Goal: Task Accomplishment & Management: Manage account settings

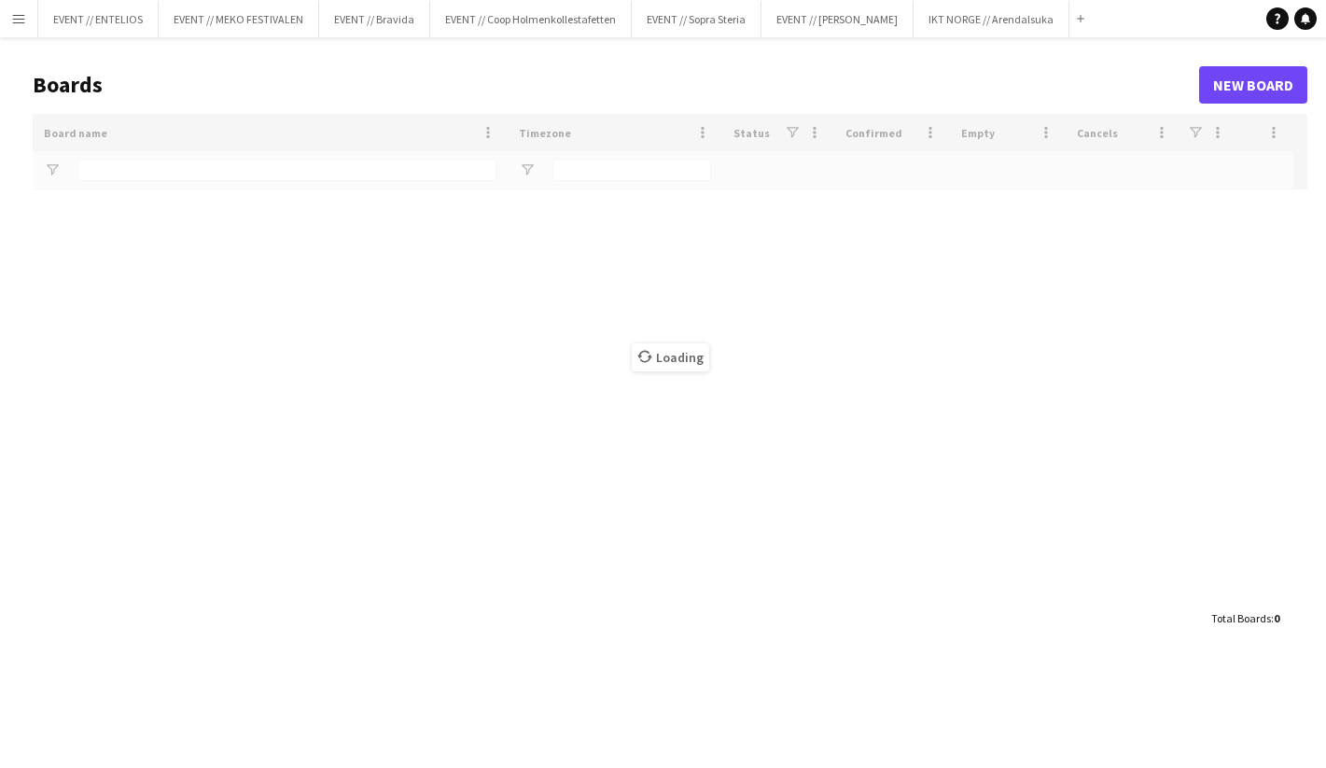
type input "*******"
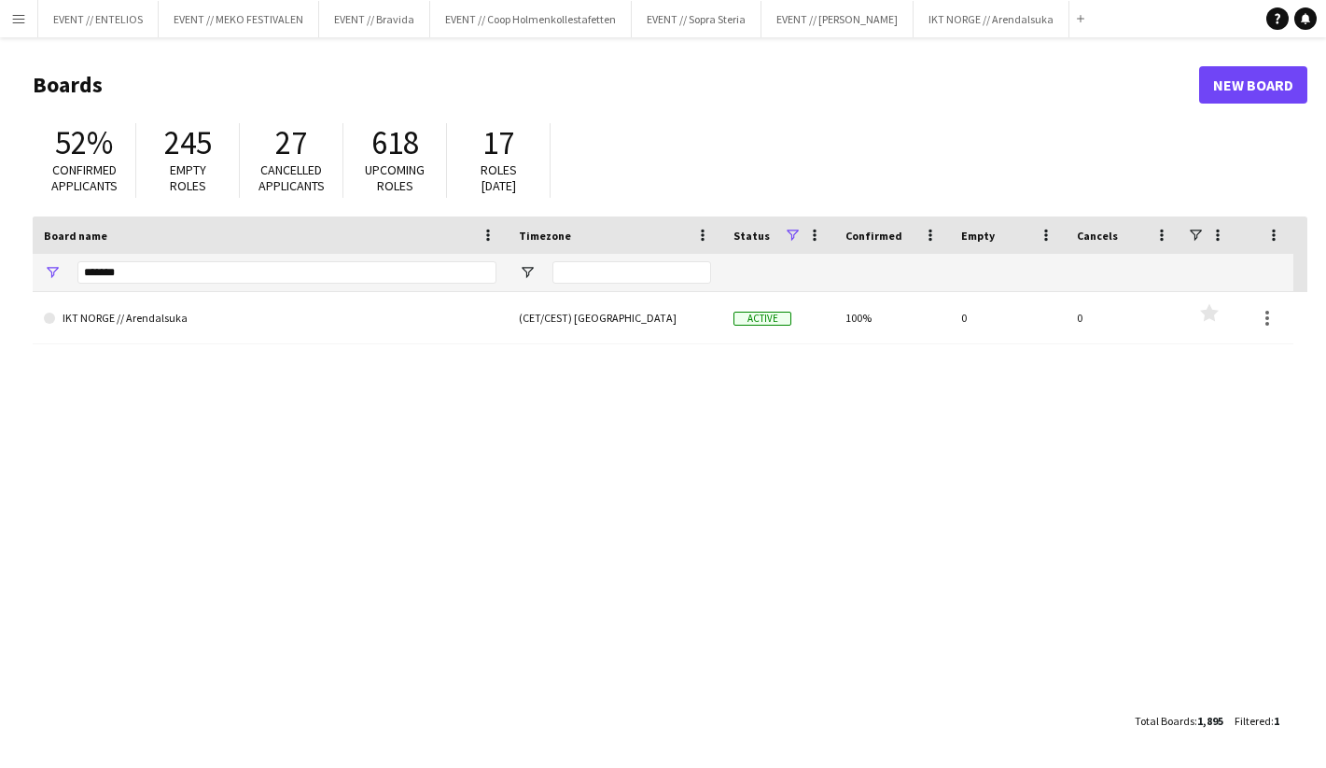
click at [11, 22] on app-icon "Menu" at bounding box center [18, 18] width 15 height 15
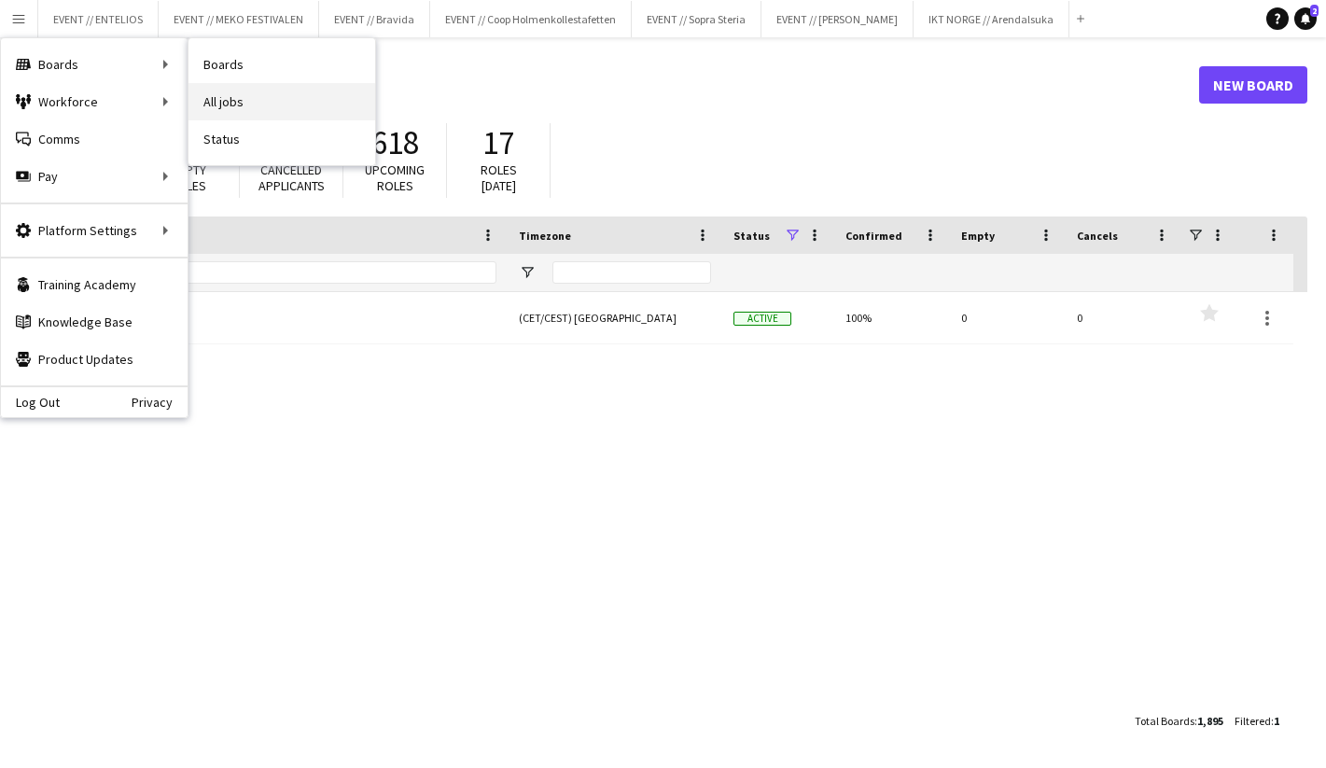
click at [254, 90] on link "All jobs" at bounding box center [282, 101] width 187 height 37
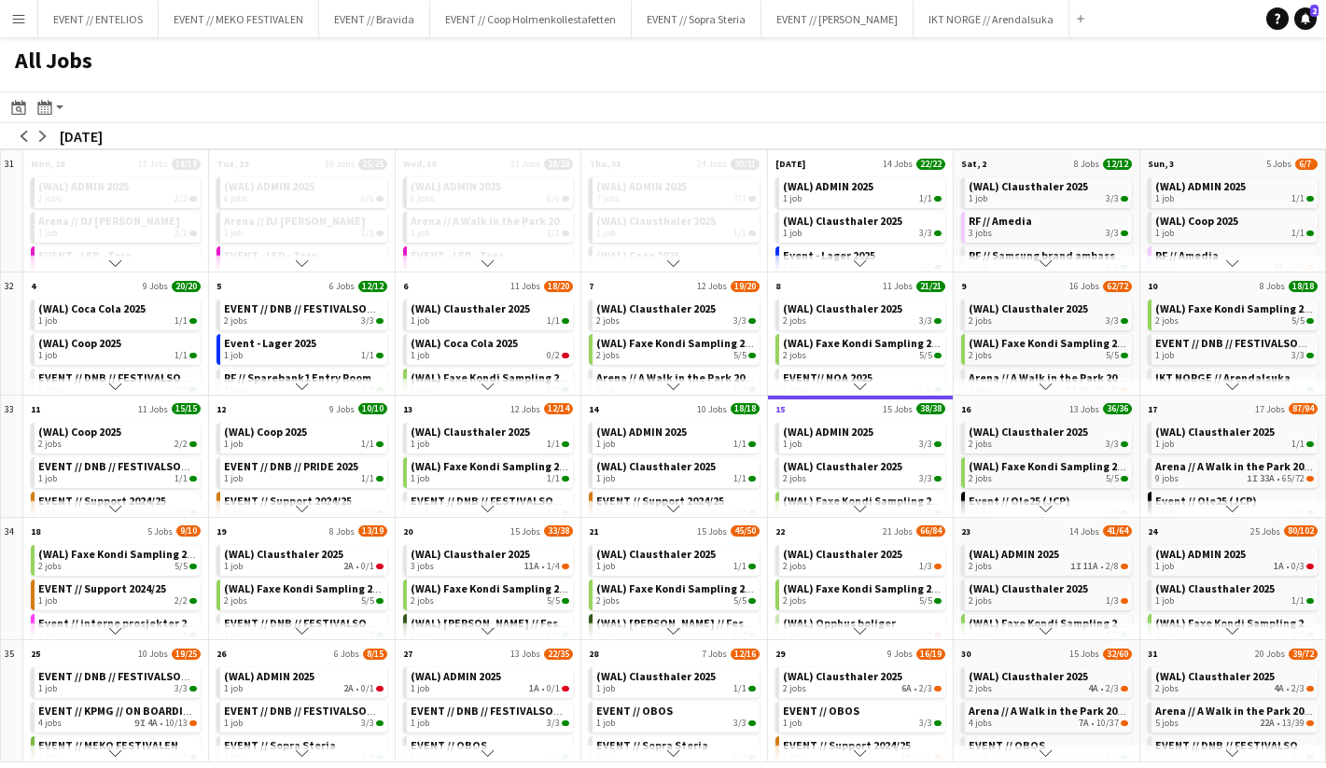
click at [855, 509] on app-icon "Scroll down" at bounding box center [860, 508] width 13 height 13
click at [836, 449] on div "1 job 2/2" at bounding box center [862, 448] width 159 height 11
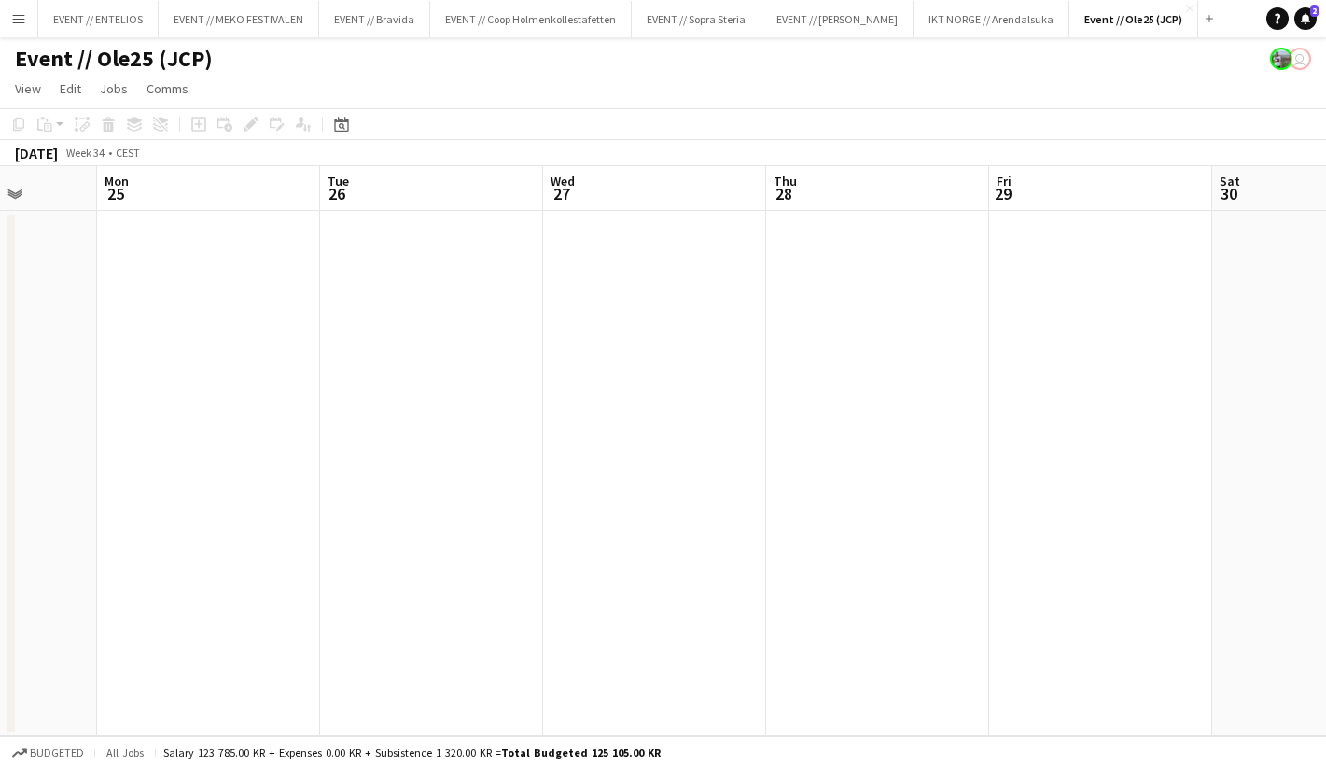
scroll to position [0, 642]
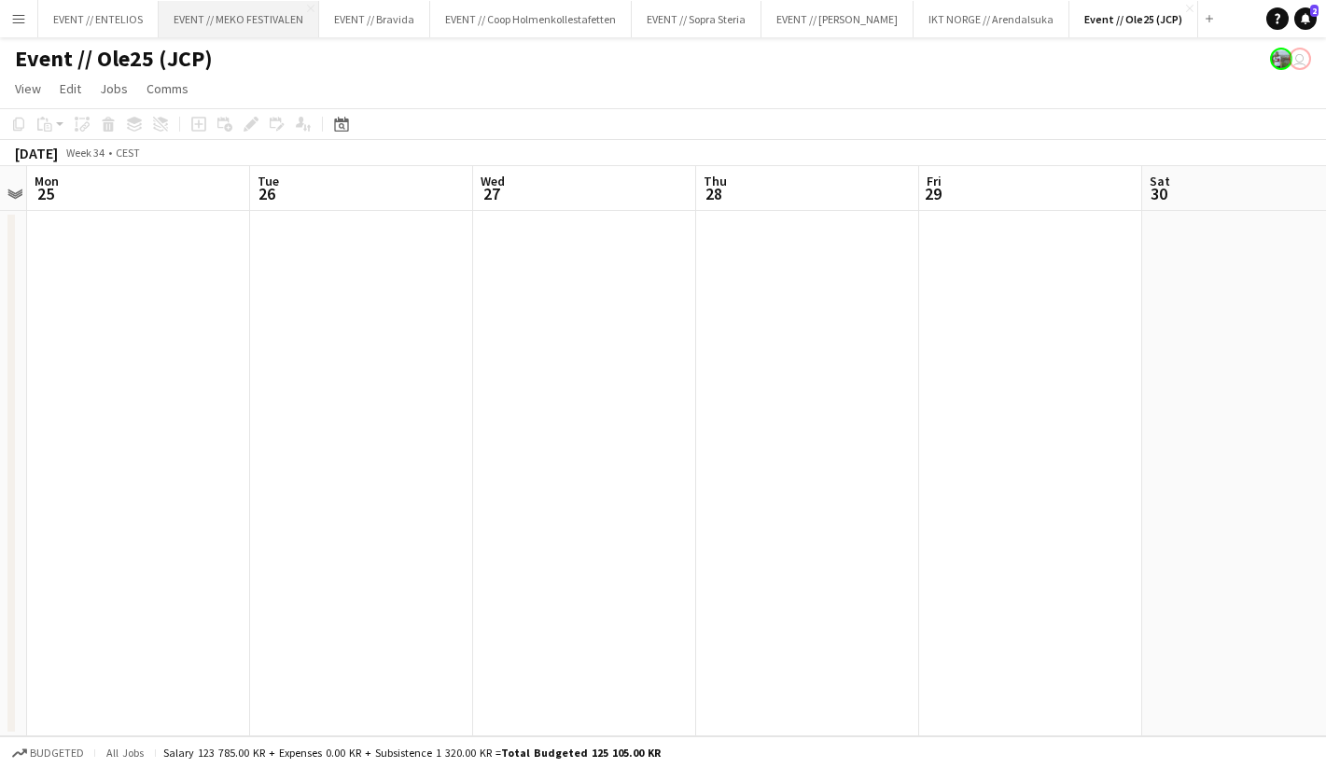
click at [195, 35] on button "EVENT // MEKO FESTIVALEN Close" at bounding box center [239, 19] width 161 height 36
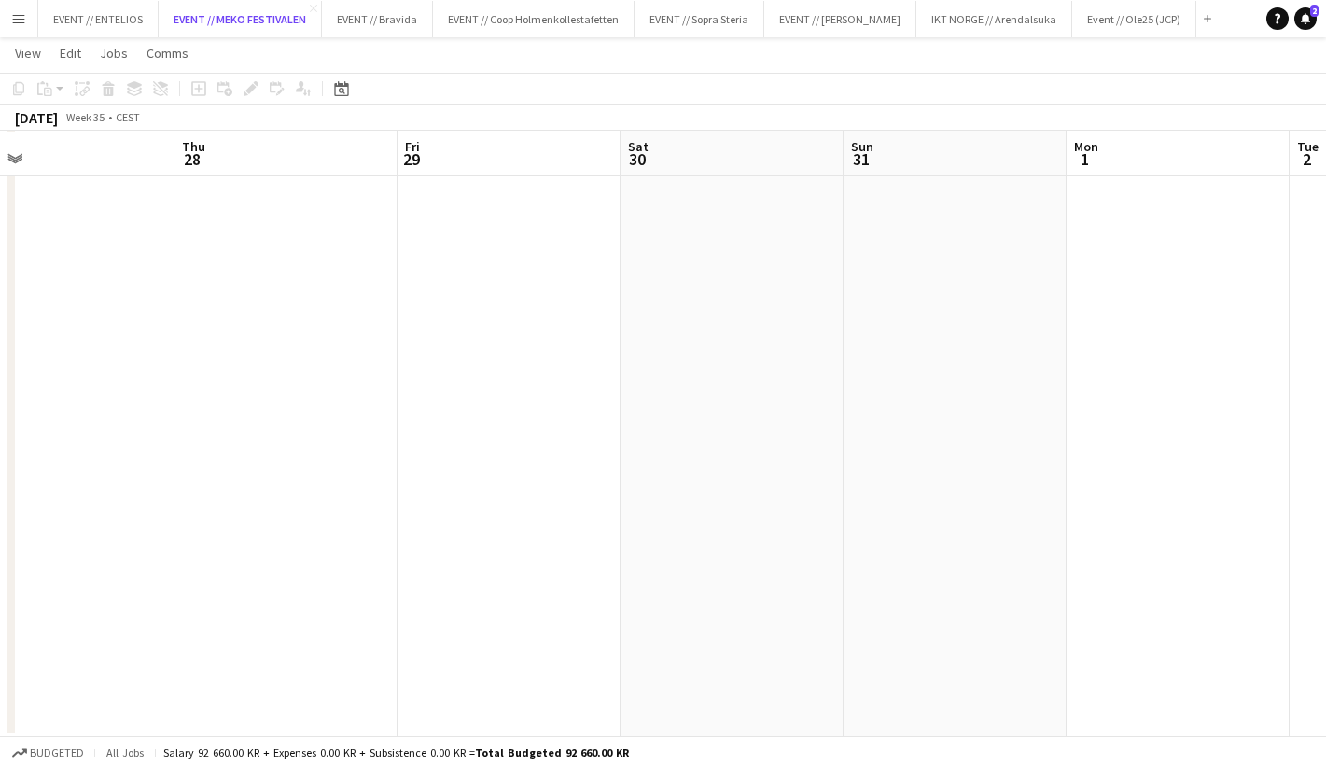
scroll to position [0, 652]
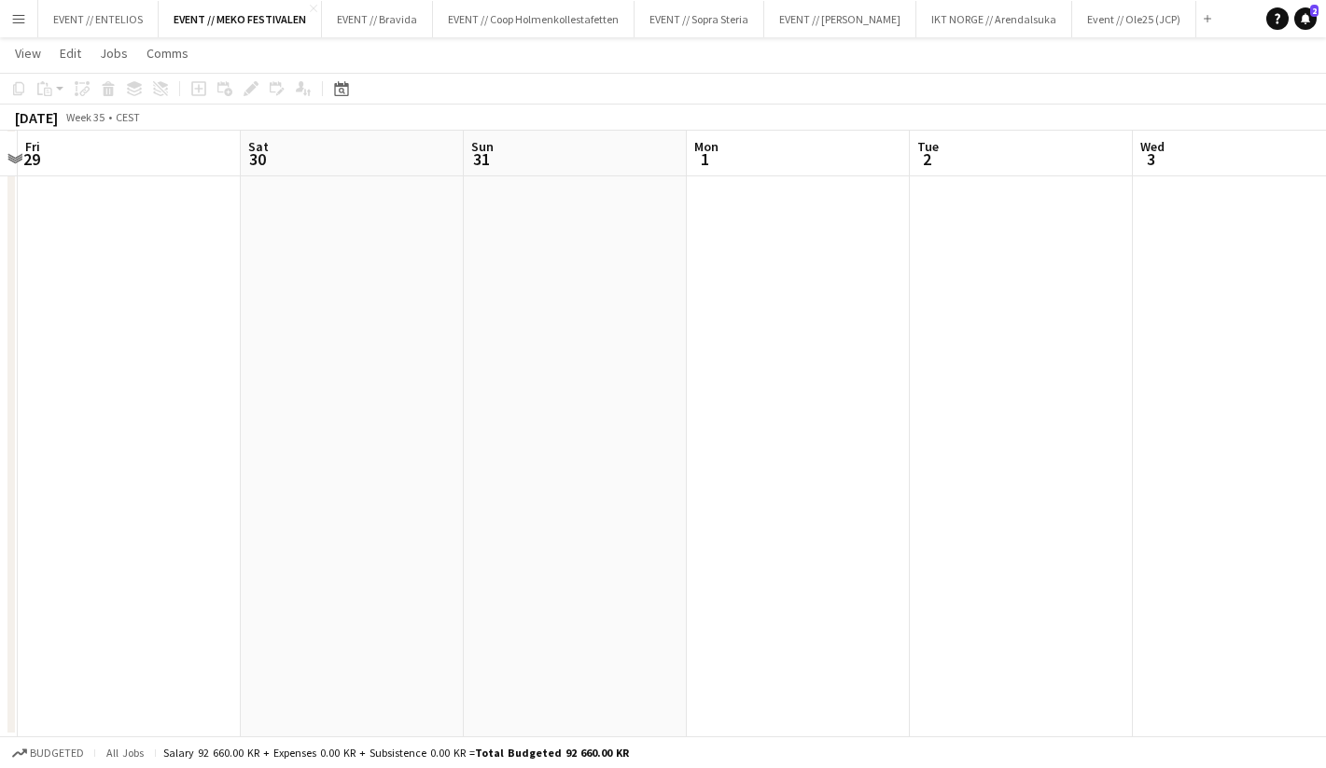
click at [15, 22] on app-icon "Menu" at bounding box center [18, 18] width 15 height 15
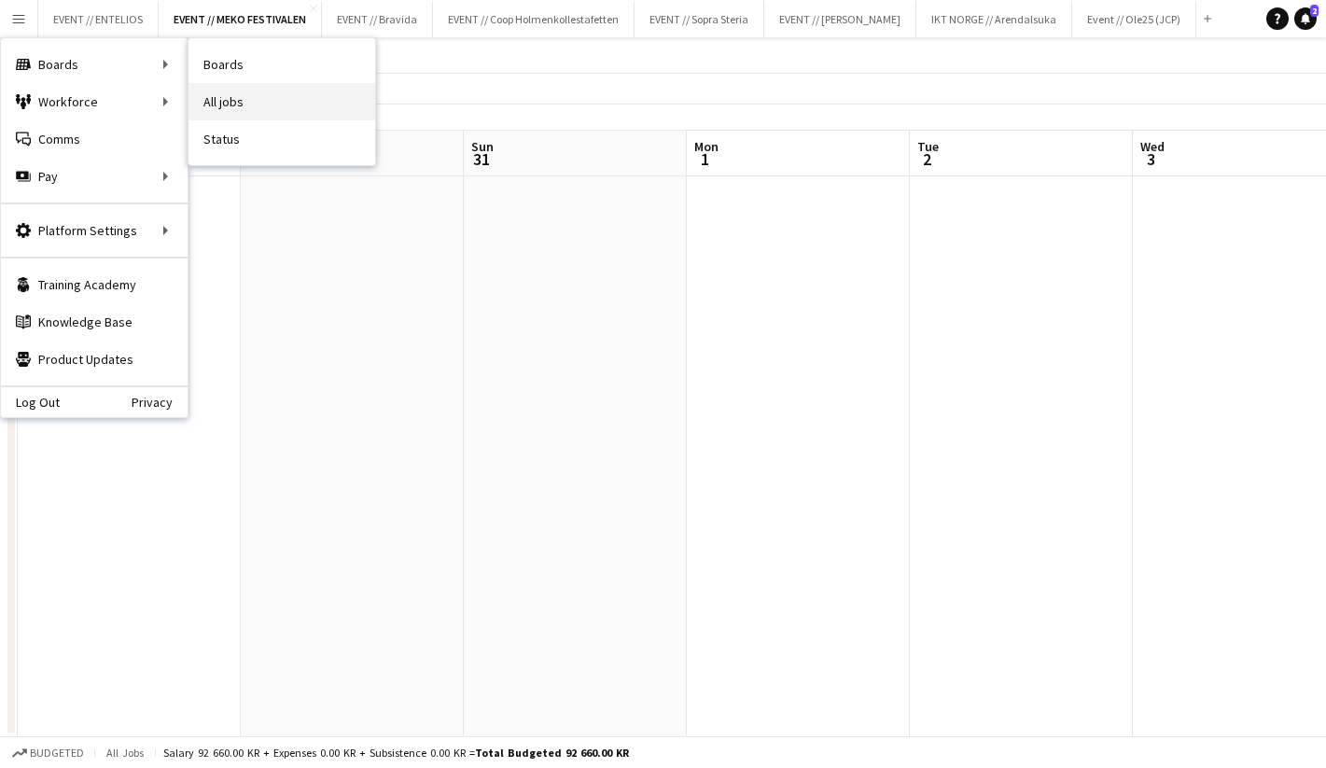
click at [235, 88] on link "All jobs" at bounding box center [282, 101] width 187 height 37
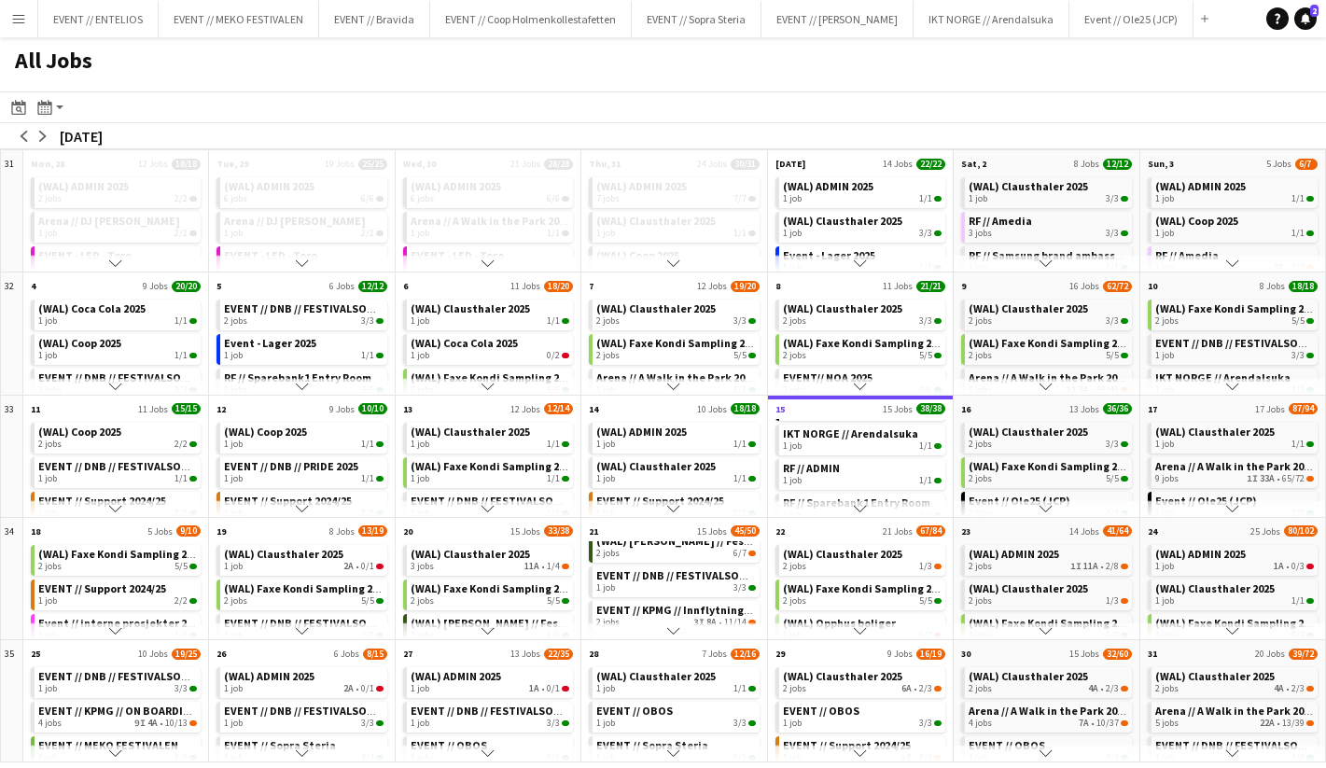
scroll to position [131, 0]
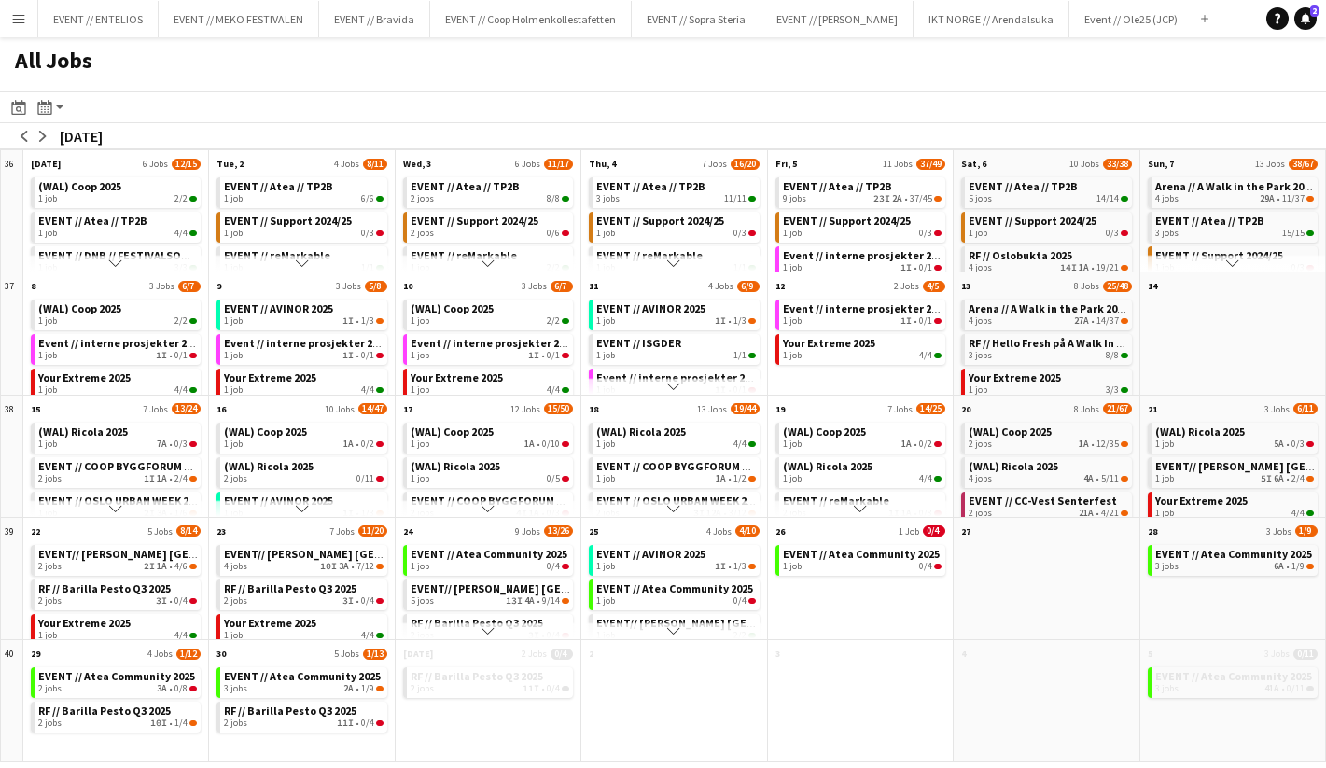
click at [22, 23] on app-icon "Menu" at bounding box center [18, 18] width 15 height 15
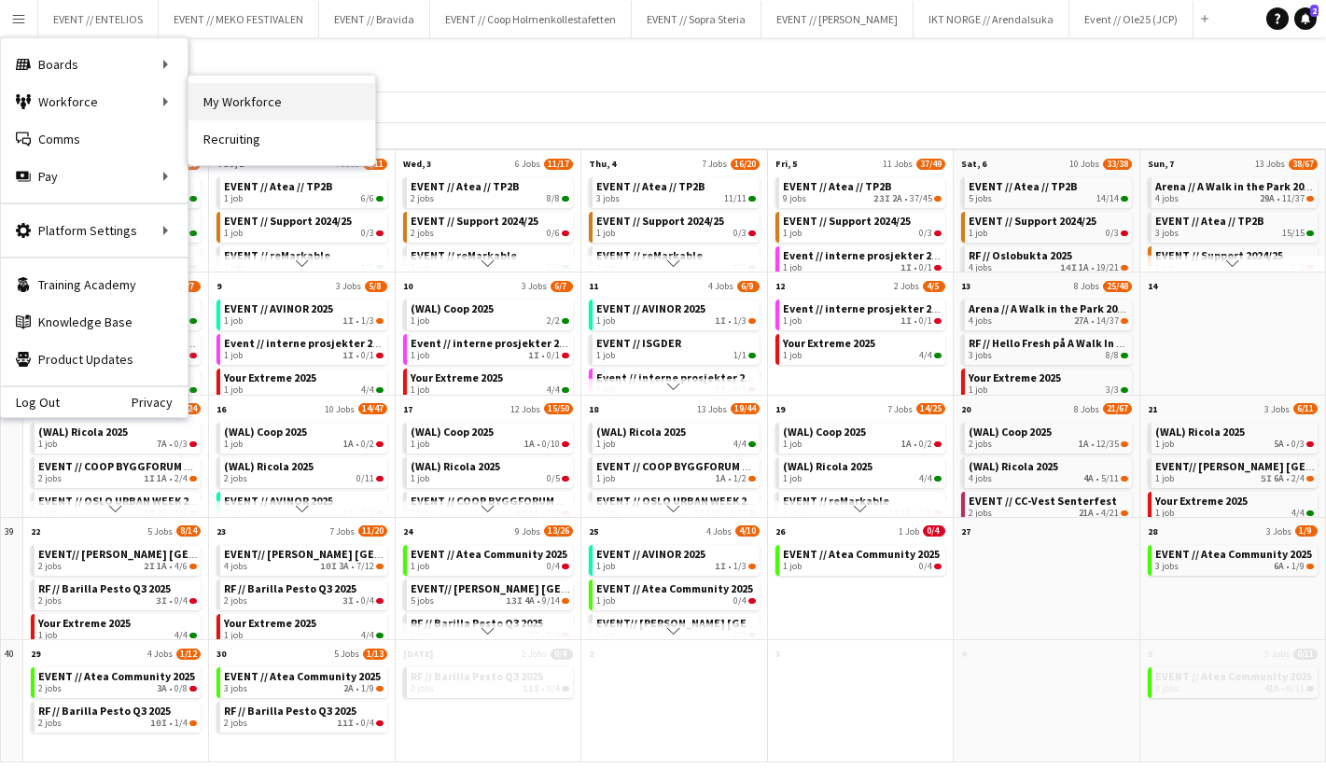
click at [257, 118] on link "My Workforce" at bounding box center [282, 101] width 187 height 37
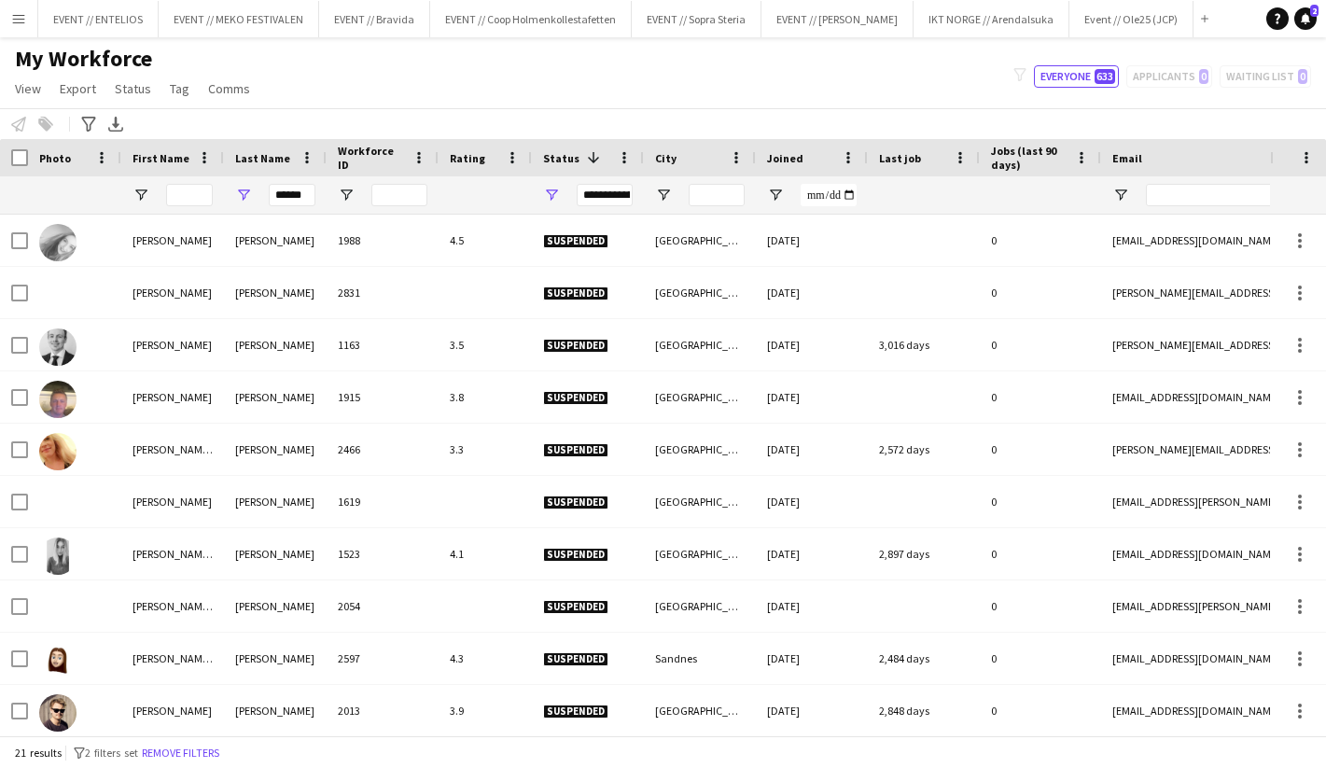
click at [1010, 162] on span "Jobs (last 90 days)" at bounding box center [1029, 158] width 77 height 28
click at [1010, 162] on span "Jobs (last 90 days)" at bounding box center [1018, 158] width 54 height 28
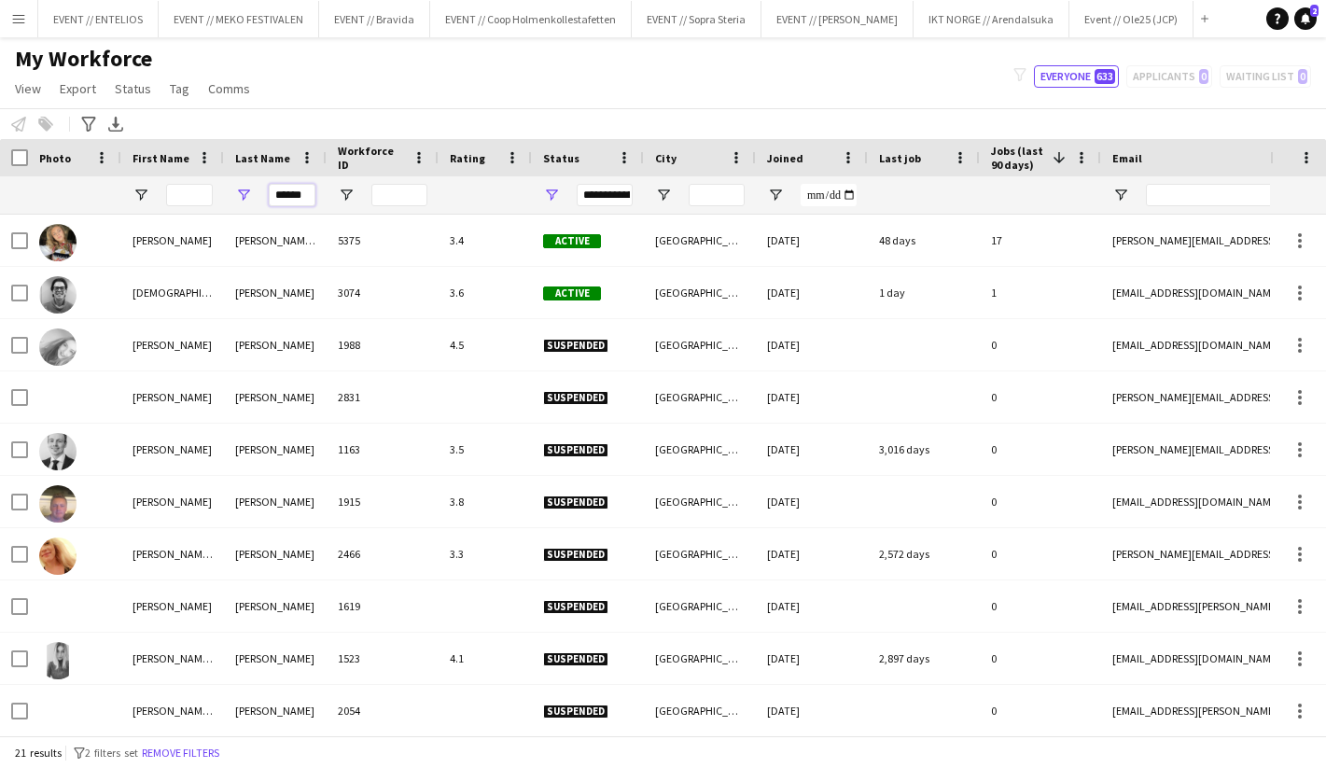
click at [278, 198] on input "******" at bounding box center [292, 195] width 47 height 22
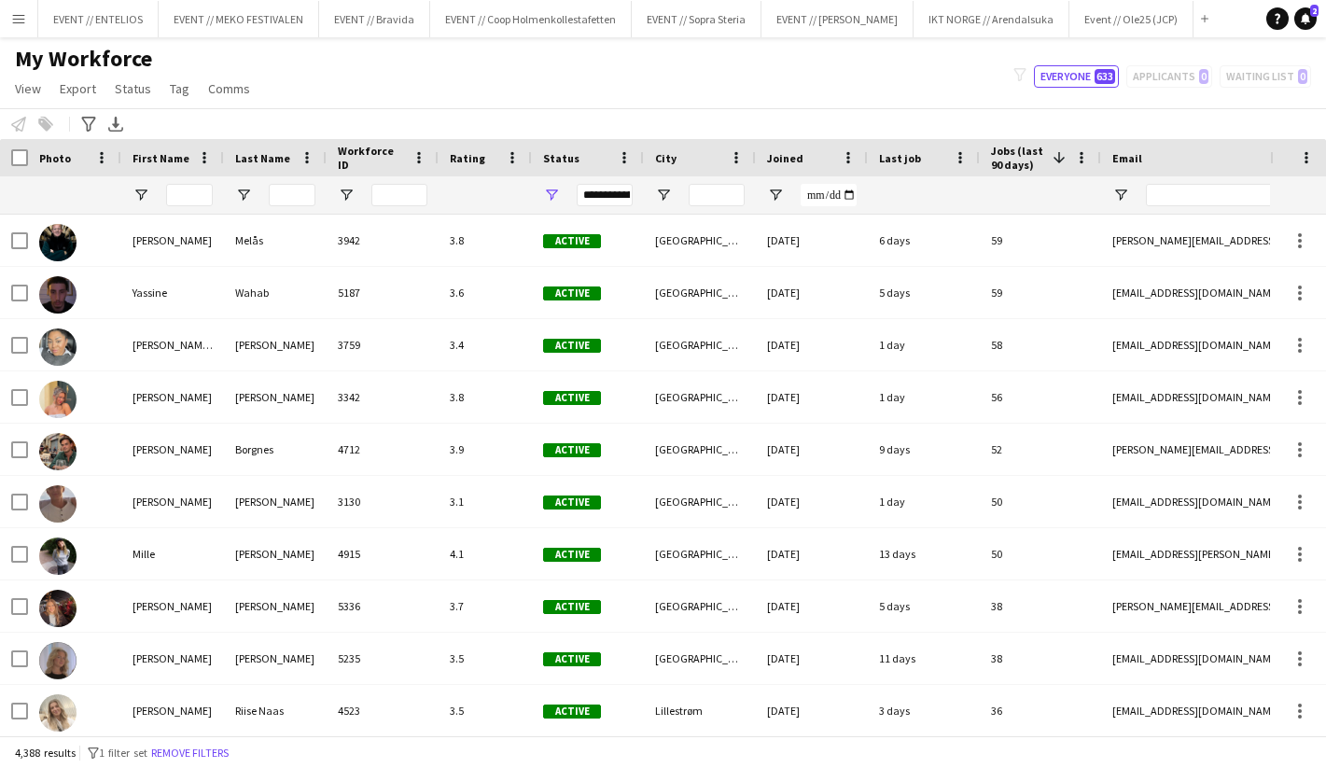
click at [375, 53] on div "My Workforce View Views Default view New view Update view Delete view Edit name…" at bounding box center [663, 76] width 1326 height 63
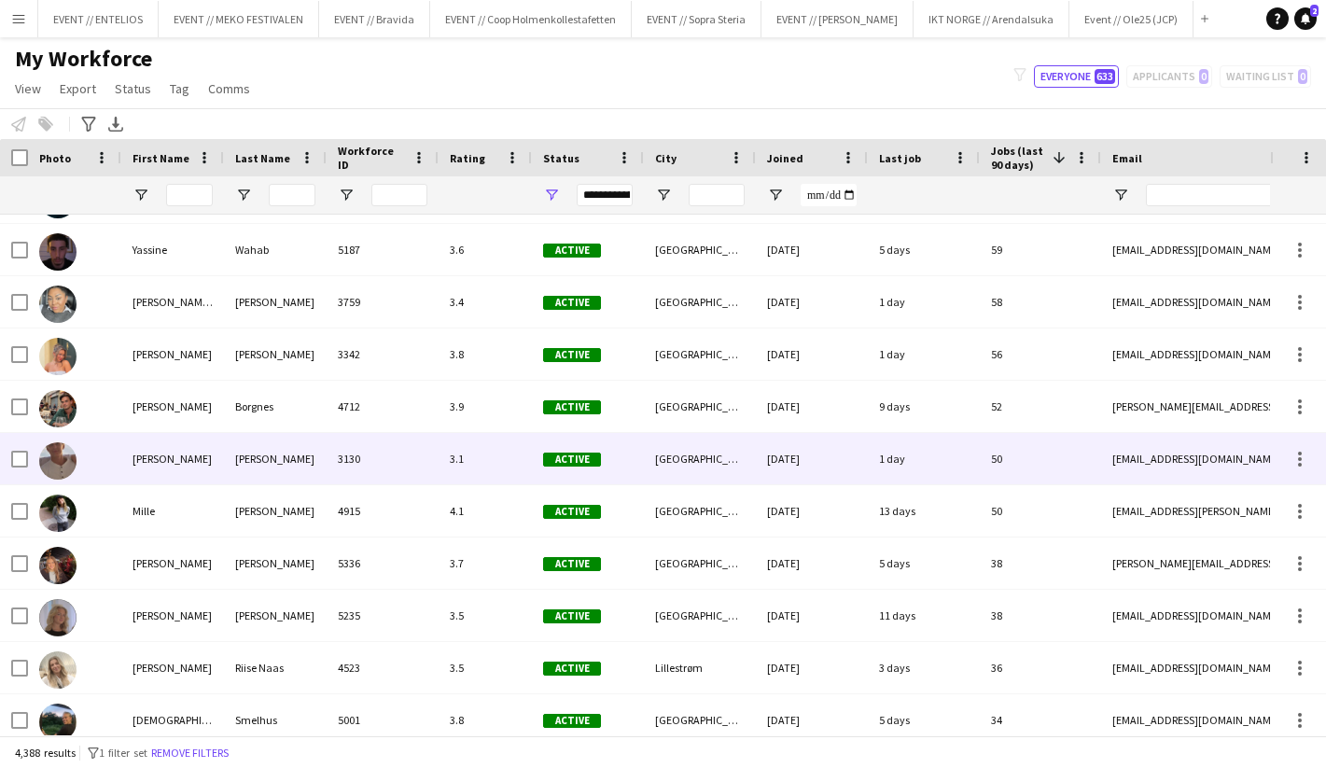
scroll to position [48, 0]
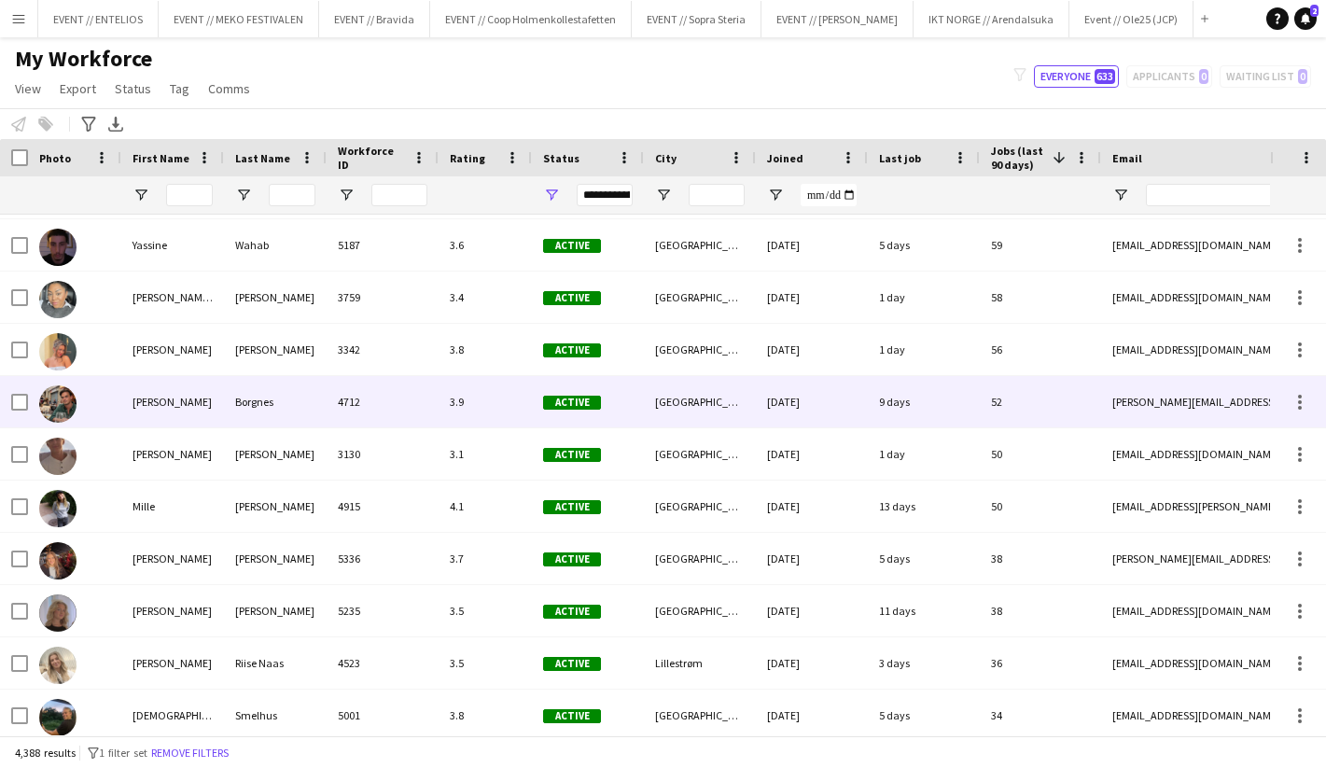
click at [441, 416] on div "3.9" at bounding box center [485, 401] width 93 height 51
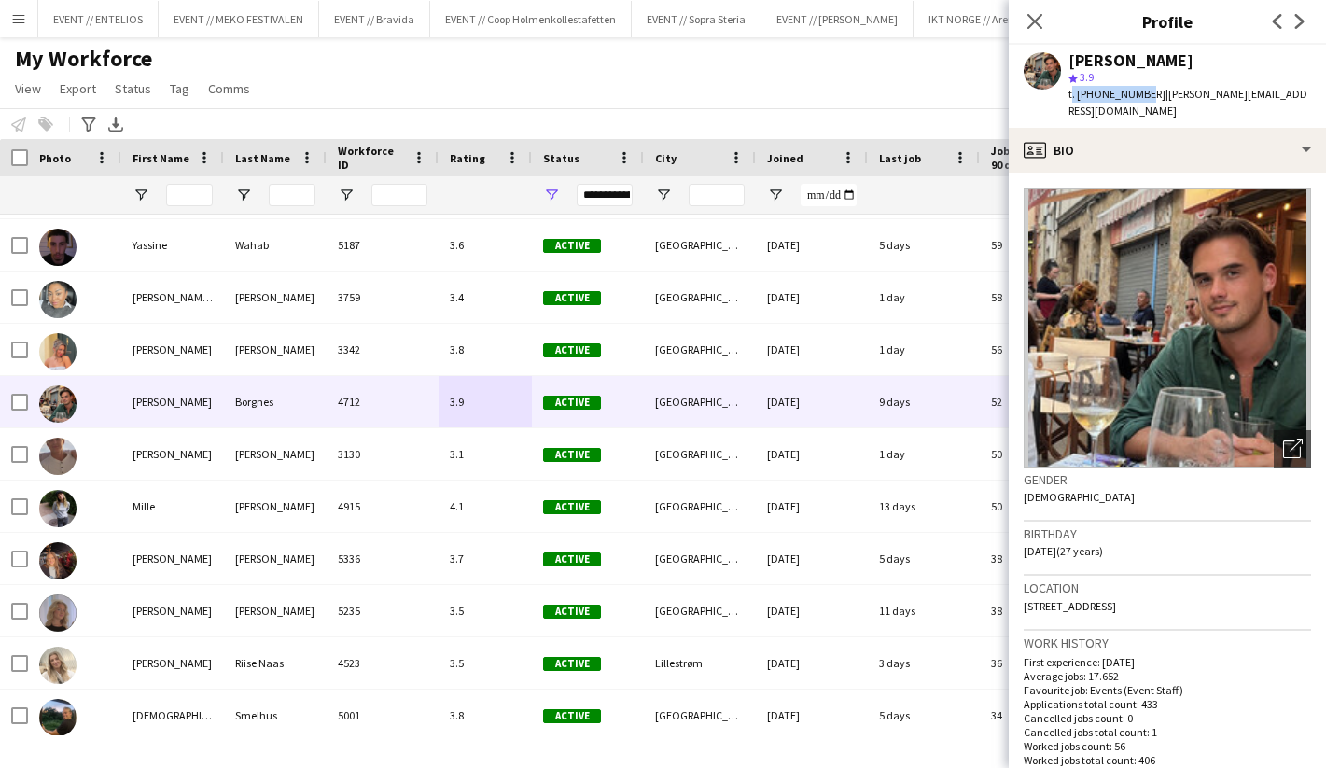
drag, startPoint x: 1138, startPoint y: 96, endPoint x: 1069, endPoint y: 94, distance: 69.1
click at [1069, 94] on span "t. +4790704999" at bounding box center [1117, 94] width 97 height 14
copy span "t. +4790704999"
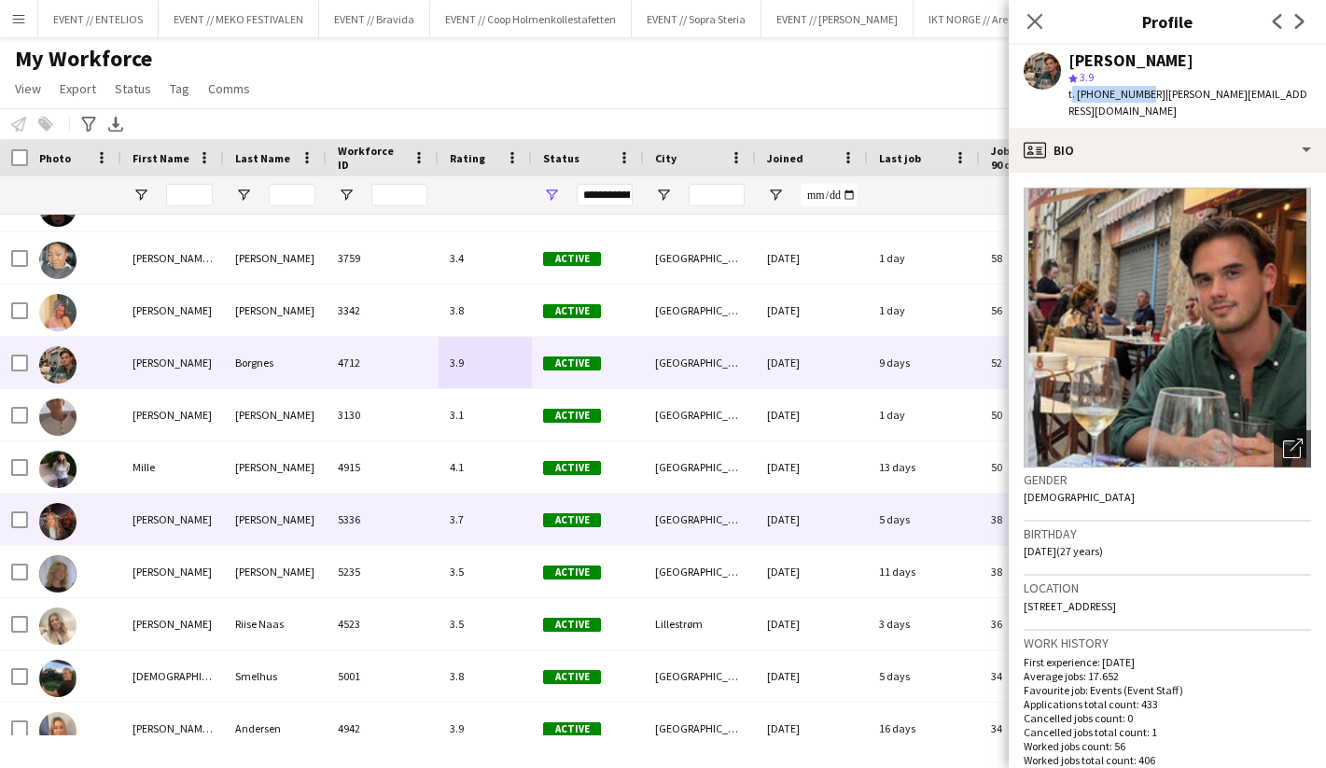
scroll to position [87, 0]
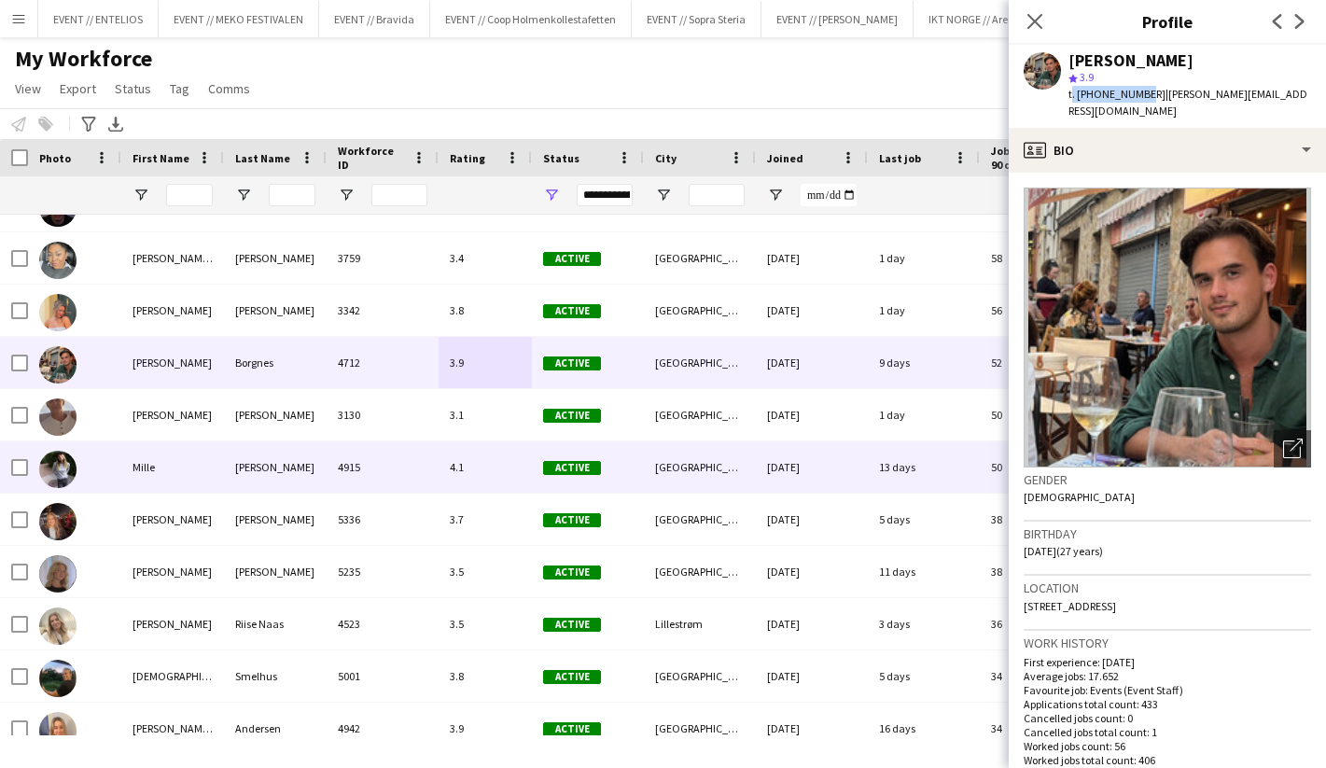
click at [289, 456] on div "Berger" at bounding box center [275, 466] width 103 height 51
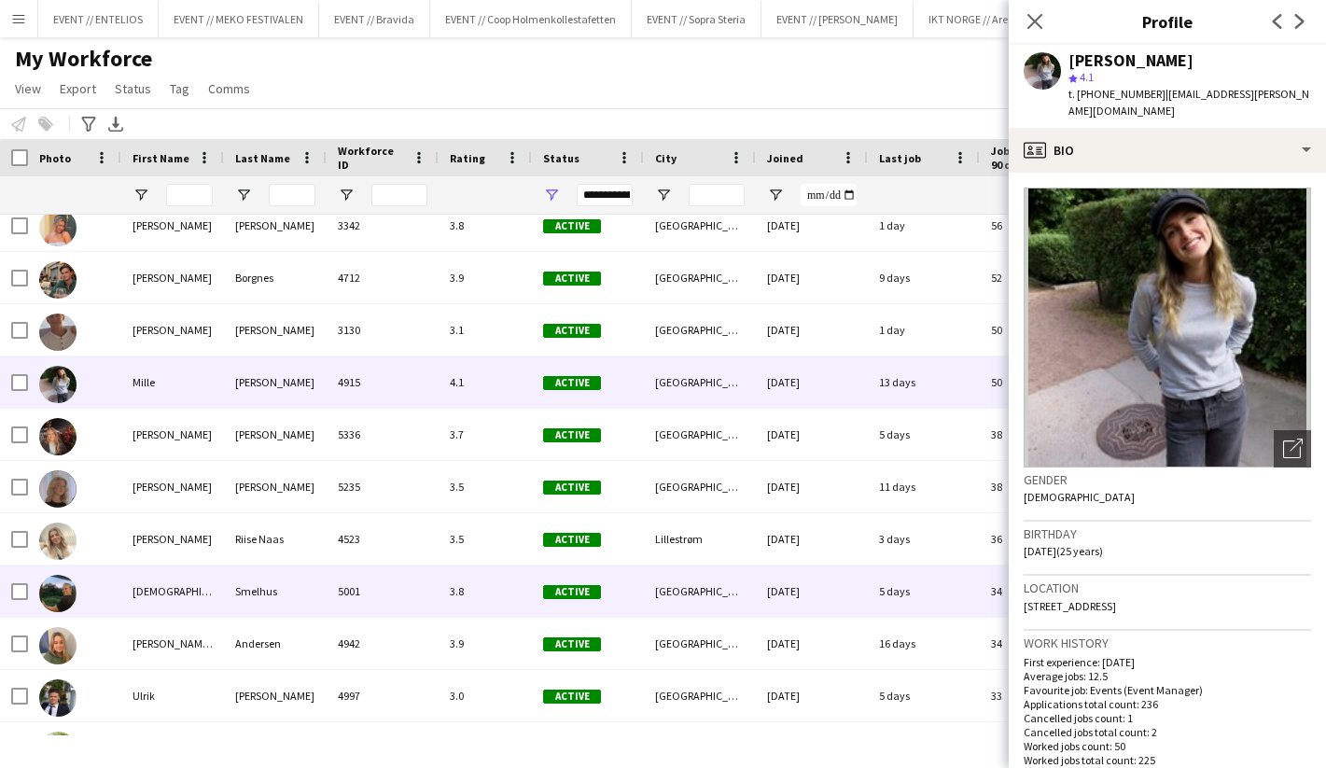
scroll to position [200, 0]
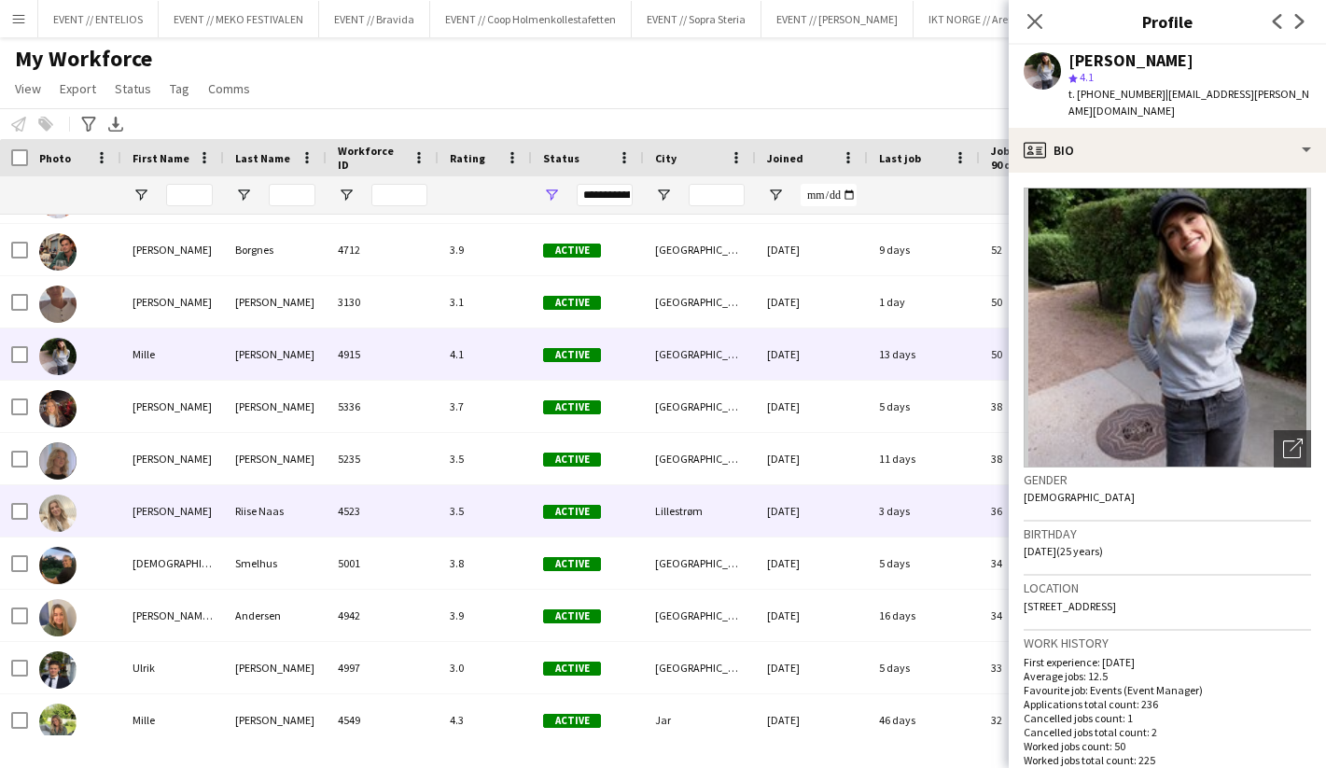
click at [206, 513] on div "Vanessa" at bounding box center [172, 510] width 103 height 51
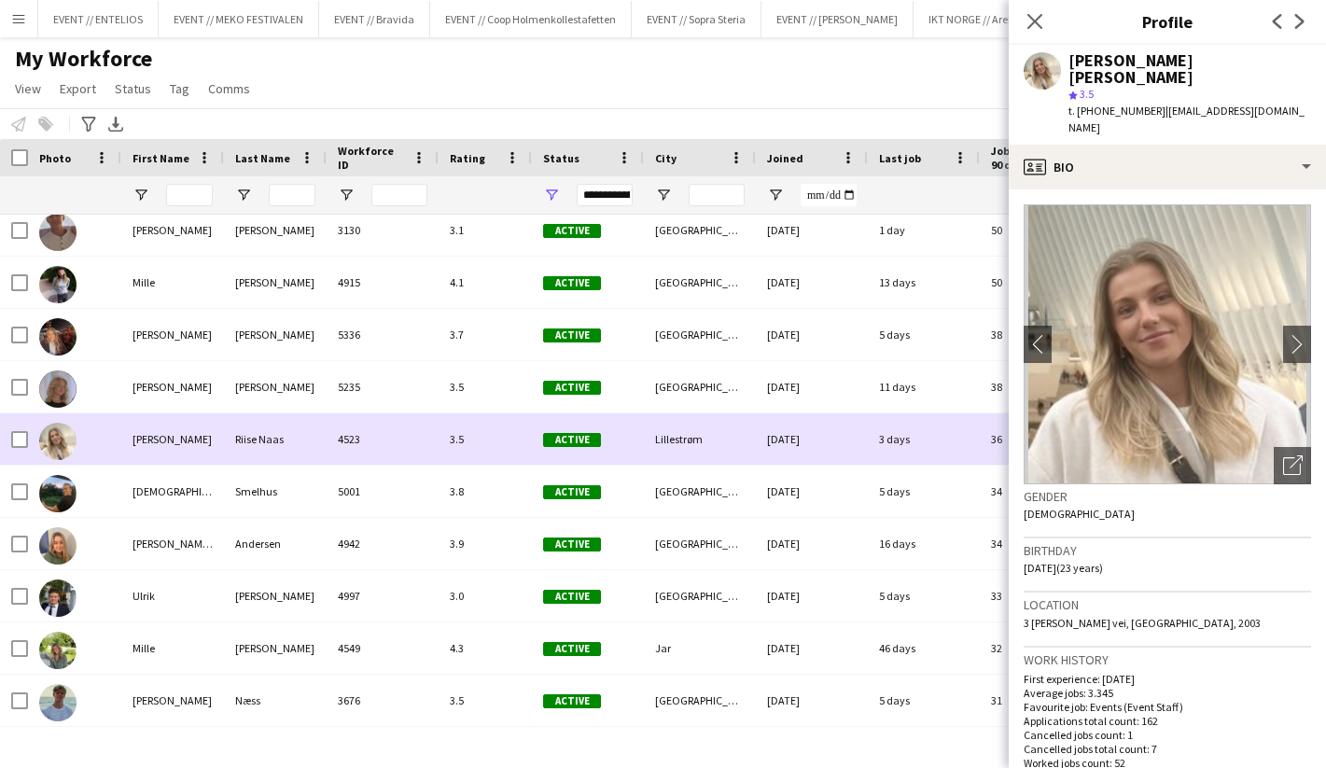
scroll to position [279, 0]
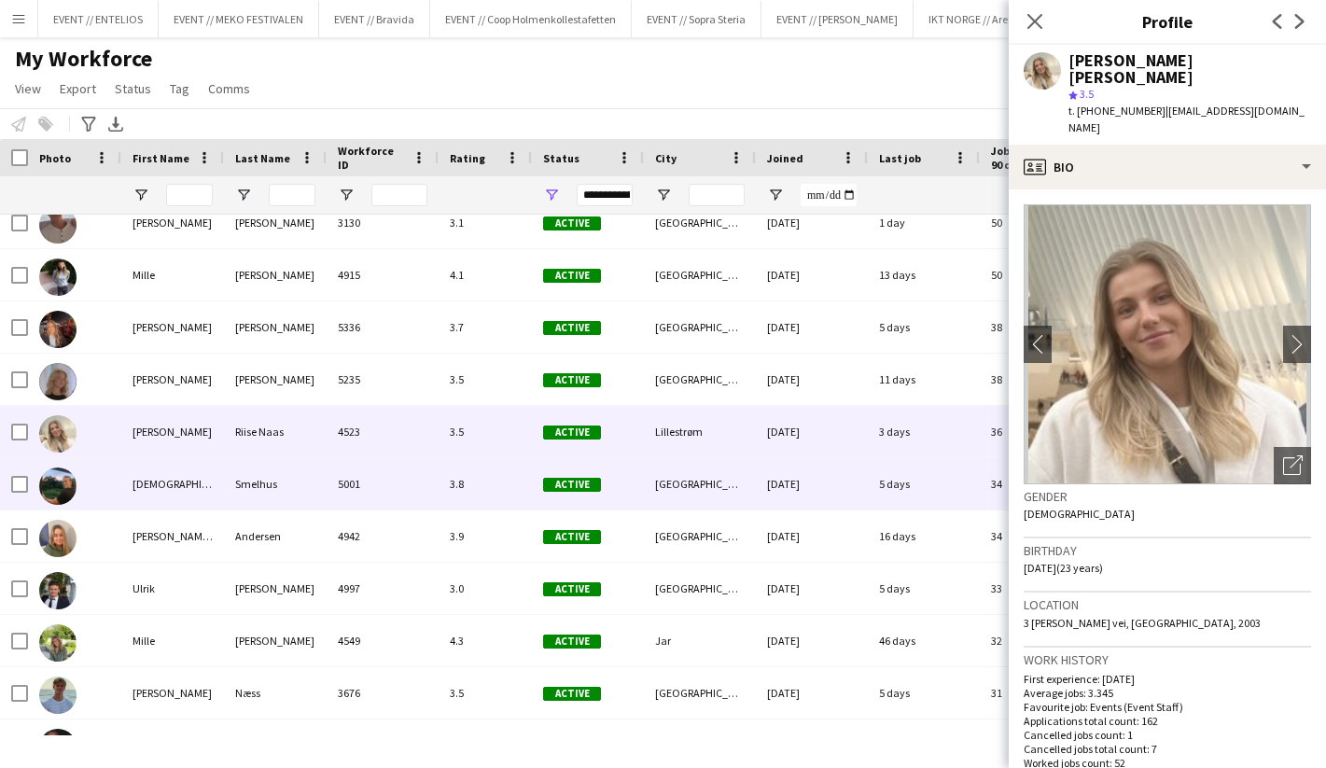
click at [167, 488] on div "Christian" at bounding box center [172, 483] width 103 height 51
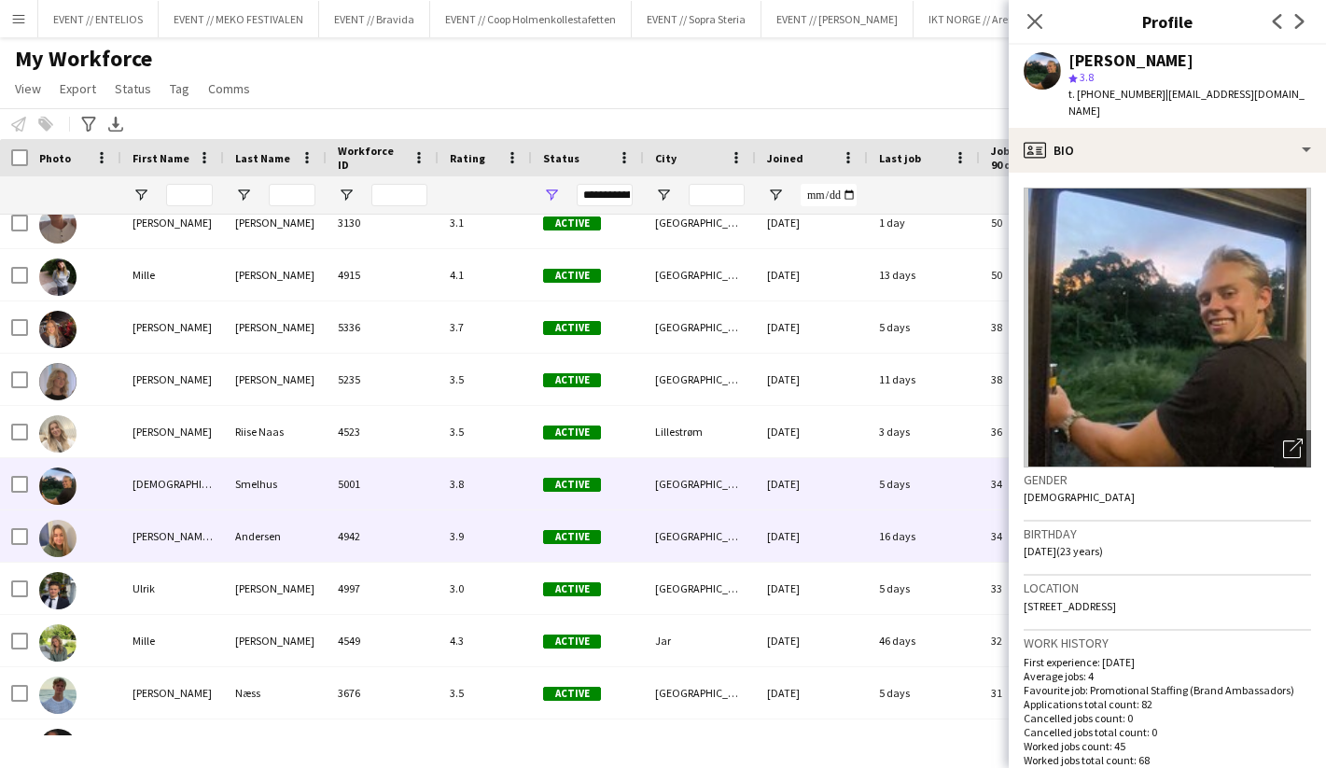
click at [205, 535] on div "Jenny Marie Ragnhild" at bounding box center [172, 536] width 103 height 51
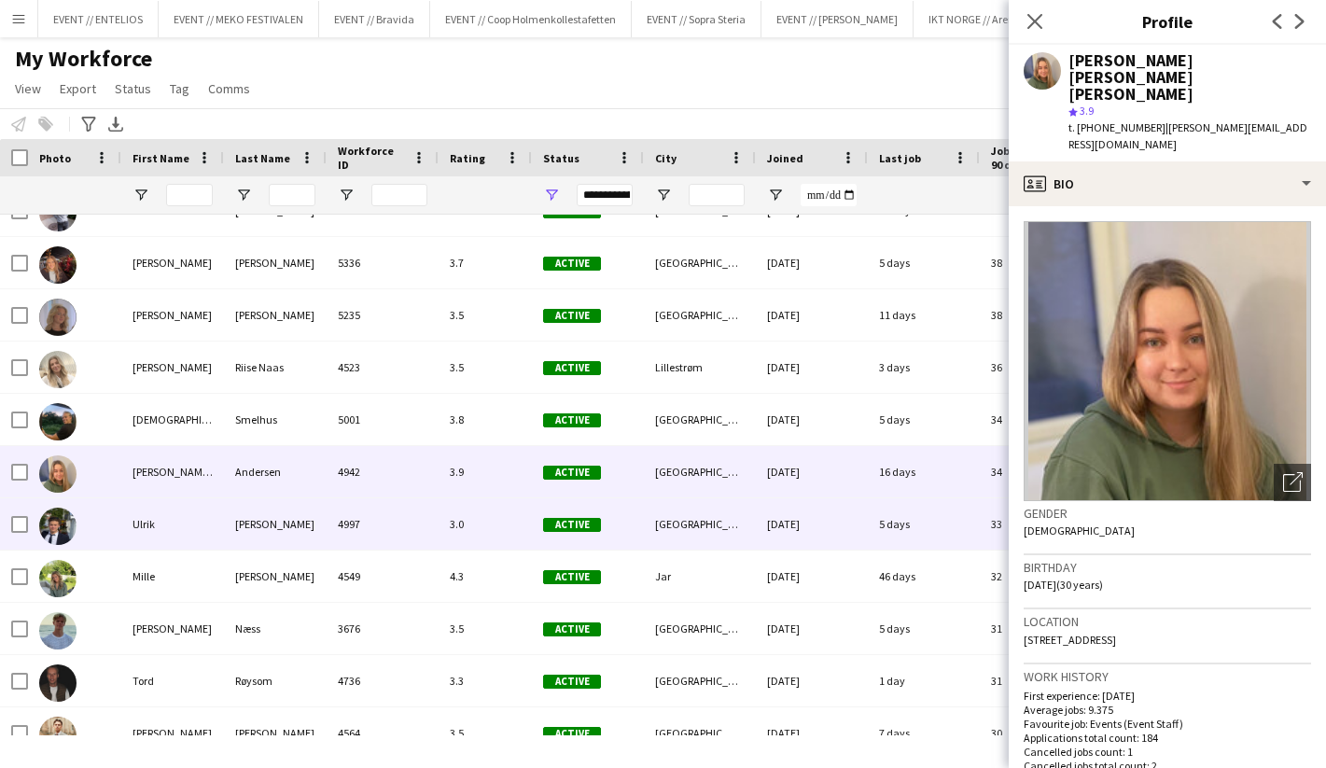
scroll to position [345, 0]
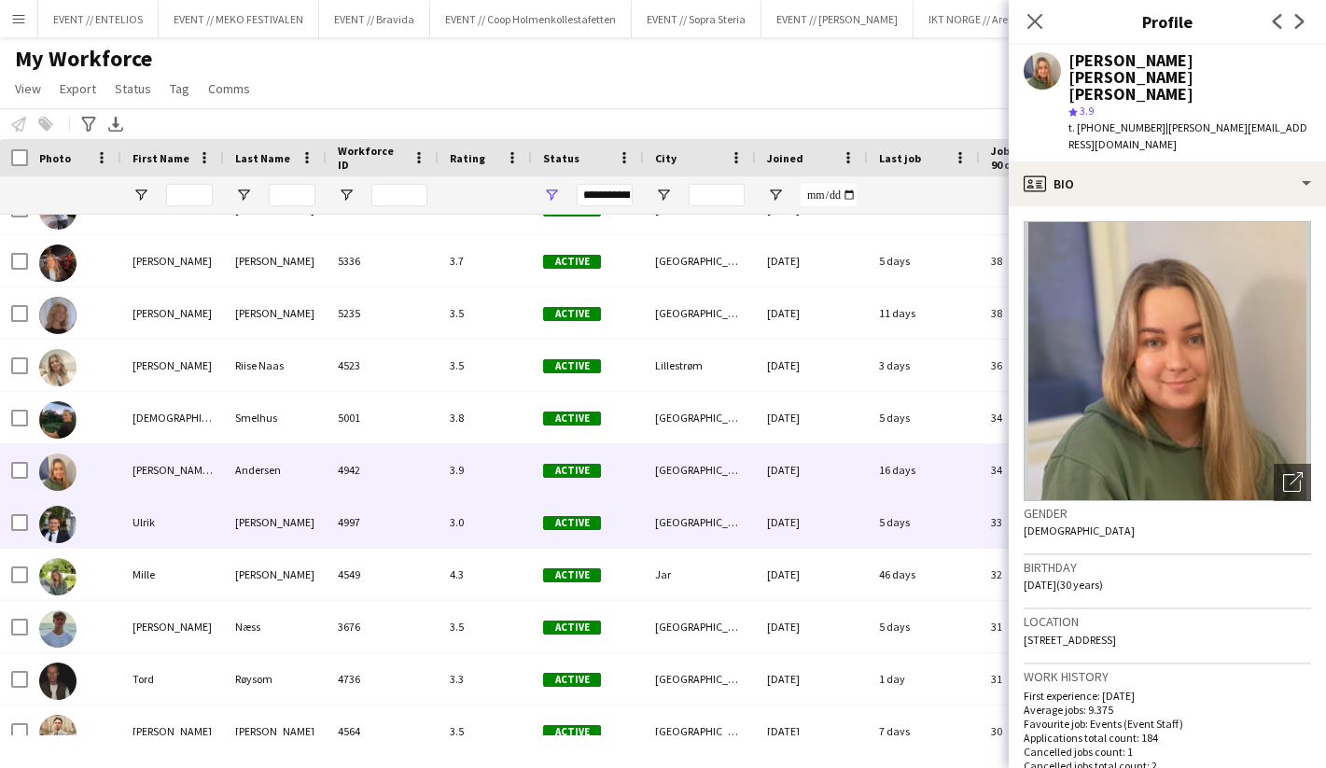
click at [181, 528] on div "Ulrik" at bounding box center [172, 522] width 103 height 51
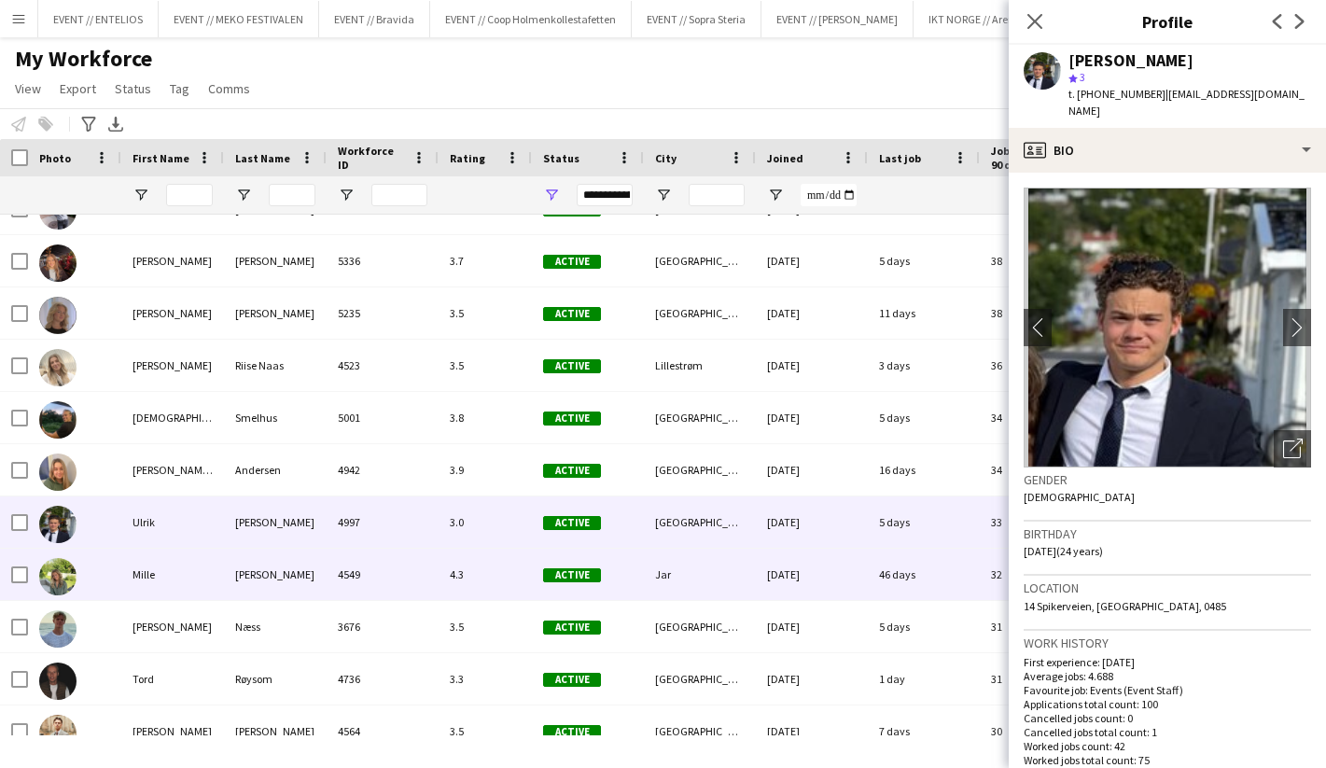
click at [182, 586] on div "Mille" at bounding box center [172, 574] width 103 height 51
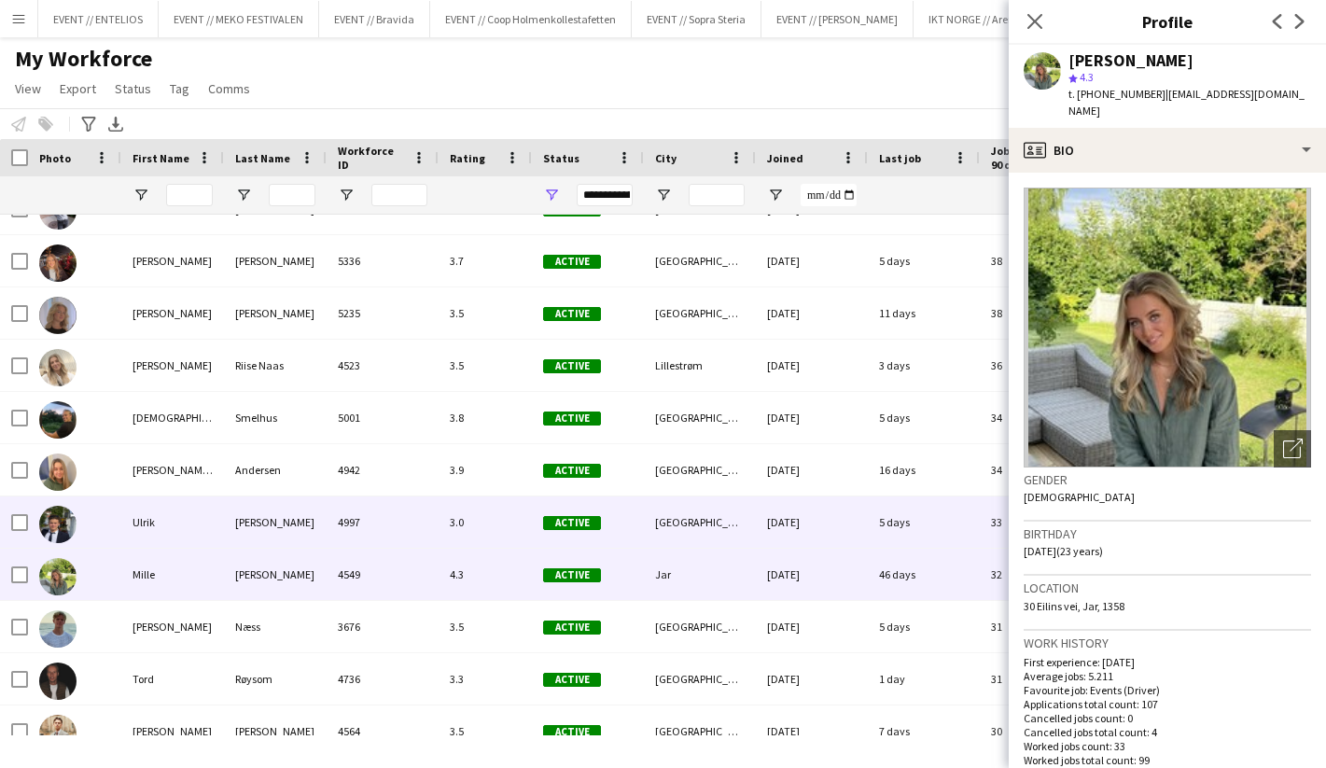
click at [200, 532] on div "Ulrik" at bounding box center [172, 522] width 103 height 51
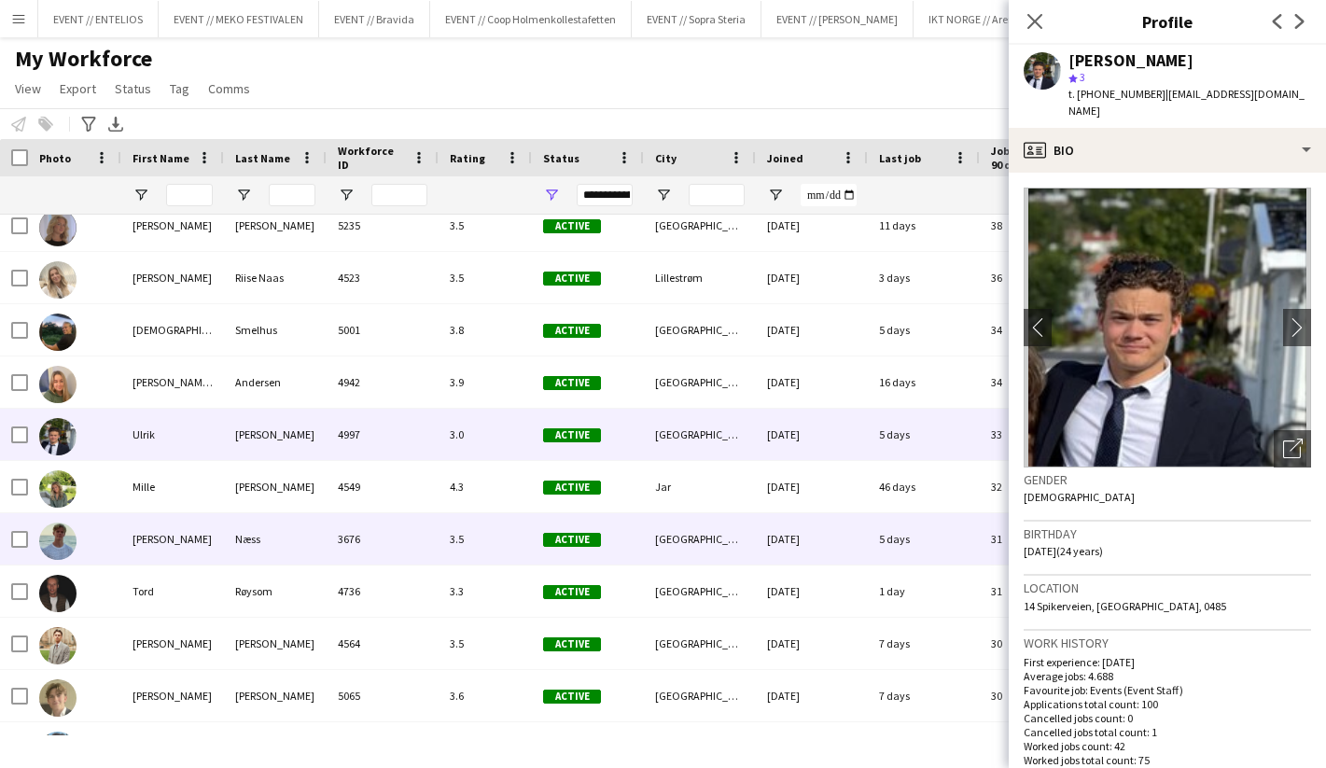
scroll to position [439, 0]
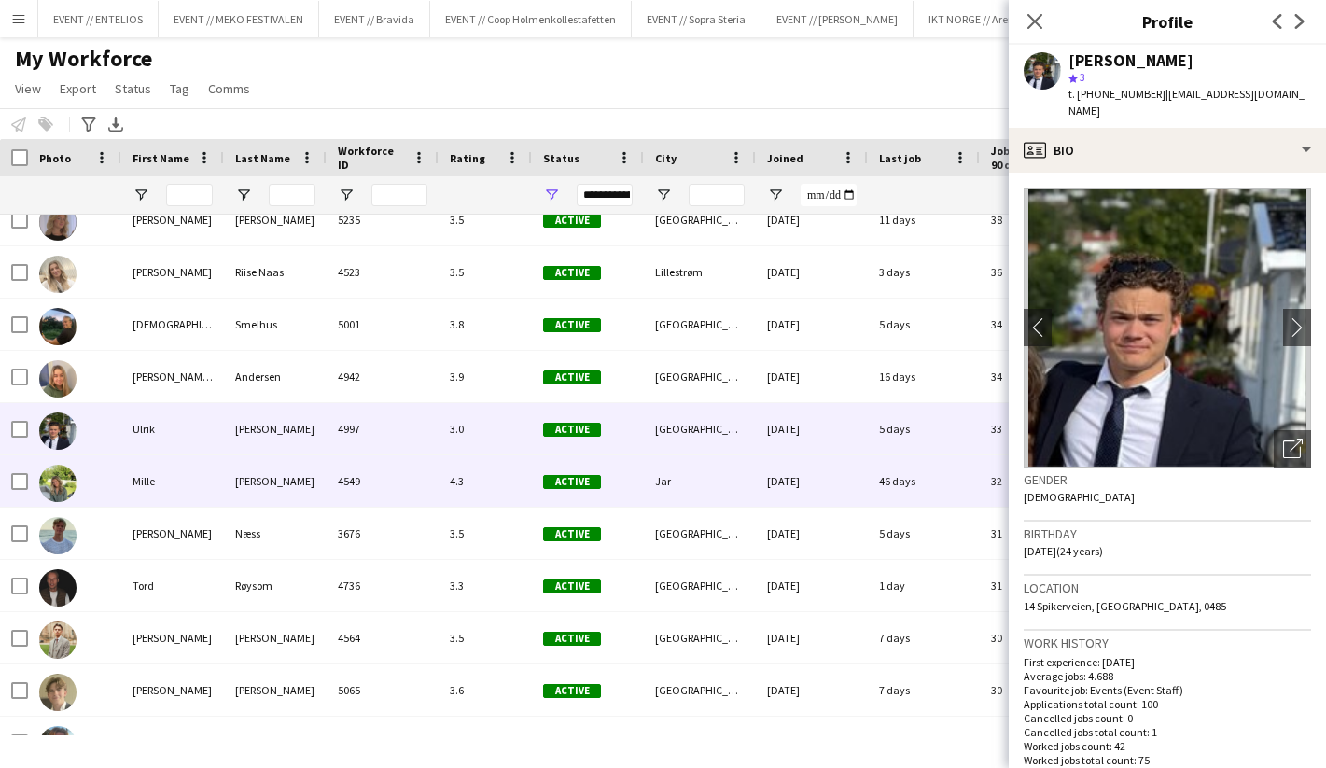
click at [186, 506] on div "Mille" at bounding box center [172, 480] width 103 height 51
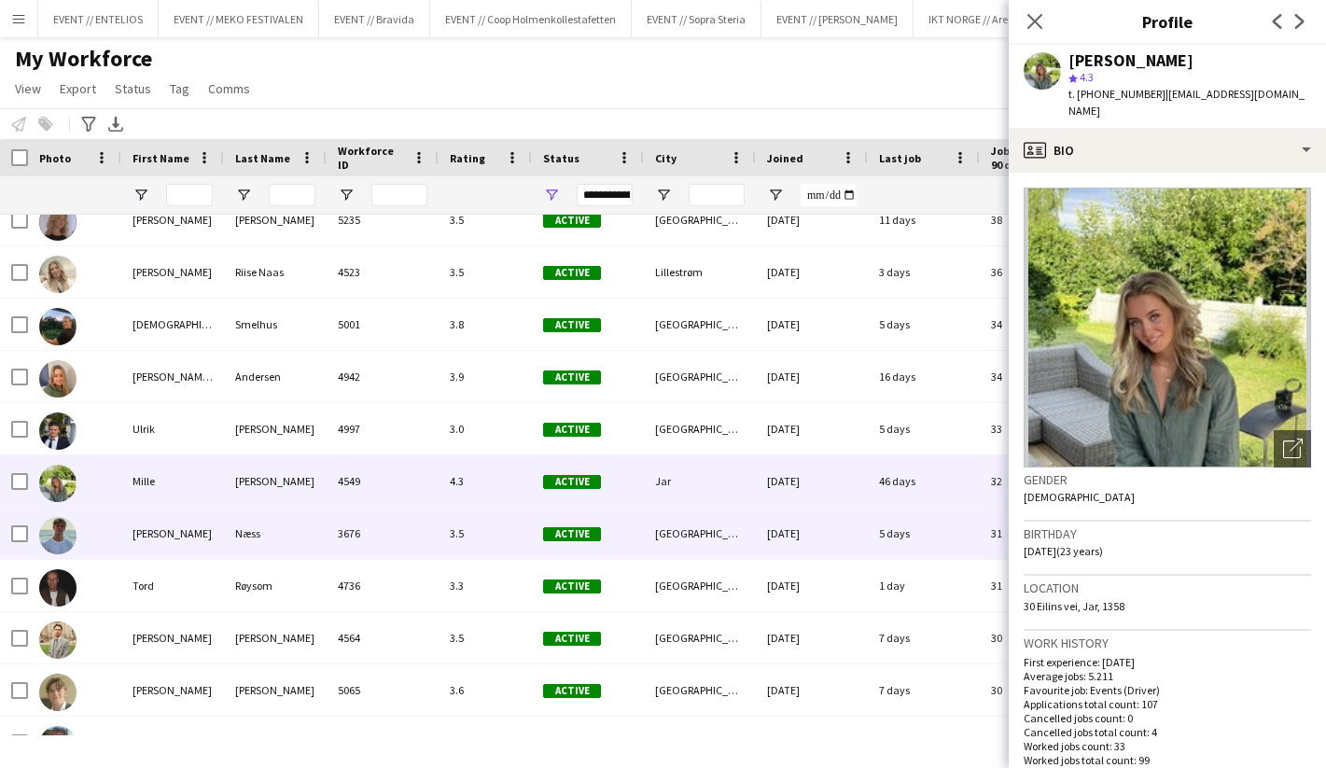
click at [171, 538] on div "Fredrik Bronken" at bounding box center [172, 533] width 103 height 51
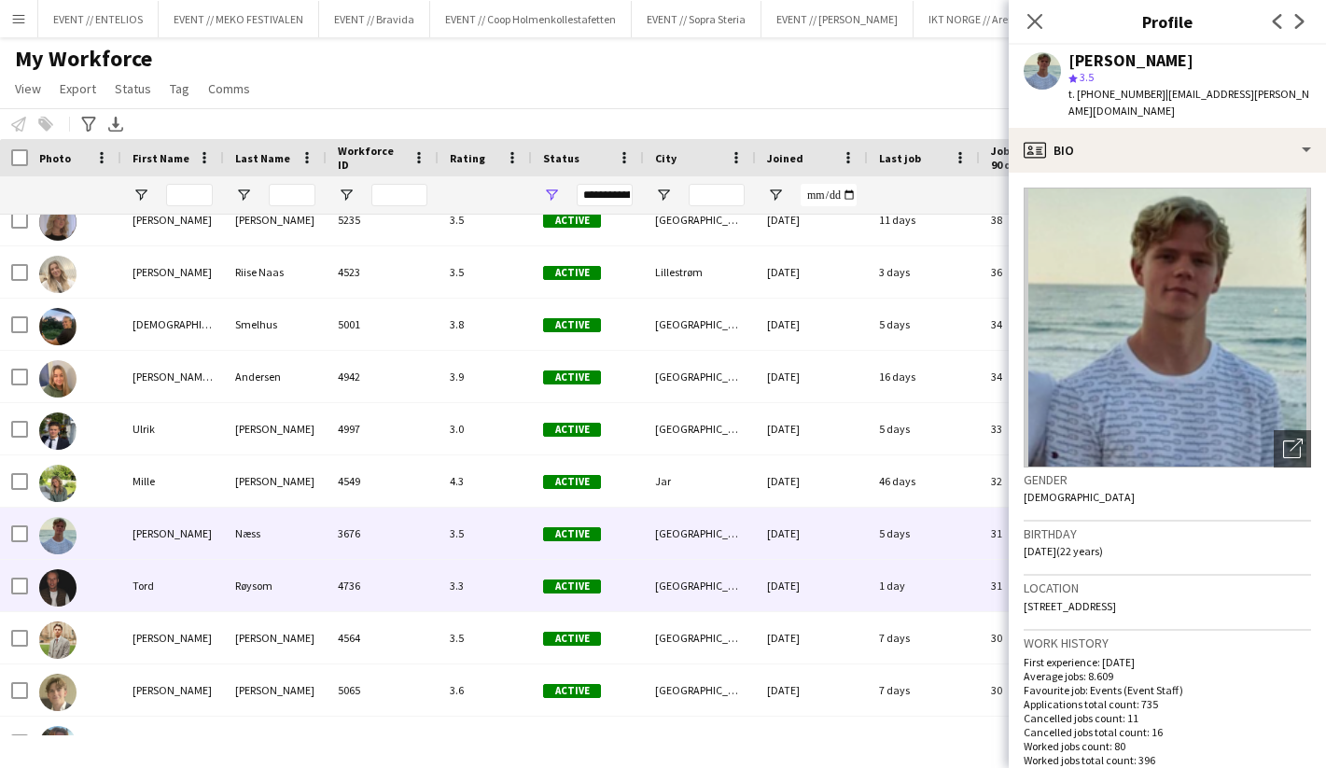
click at [162, 586] on div "Tord" at bounding box center [172, 585] width 103 height 51
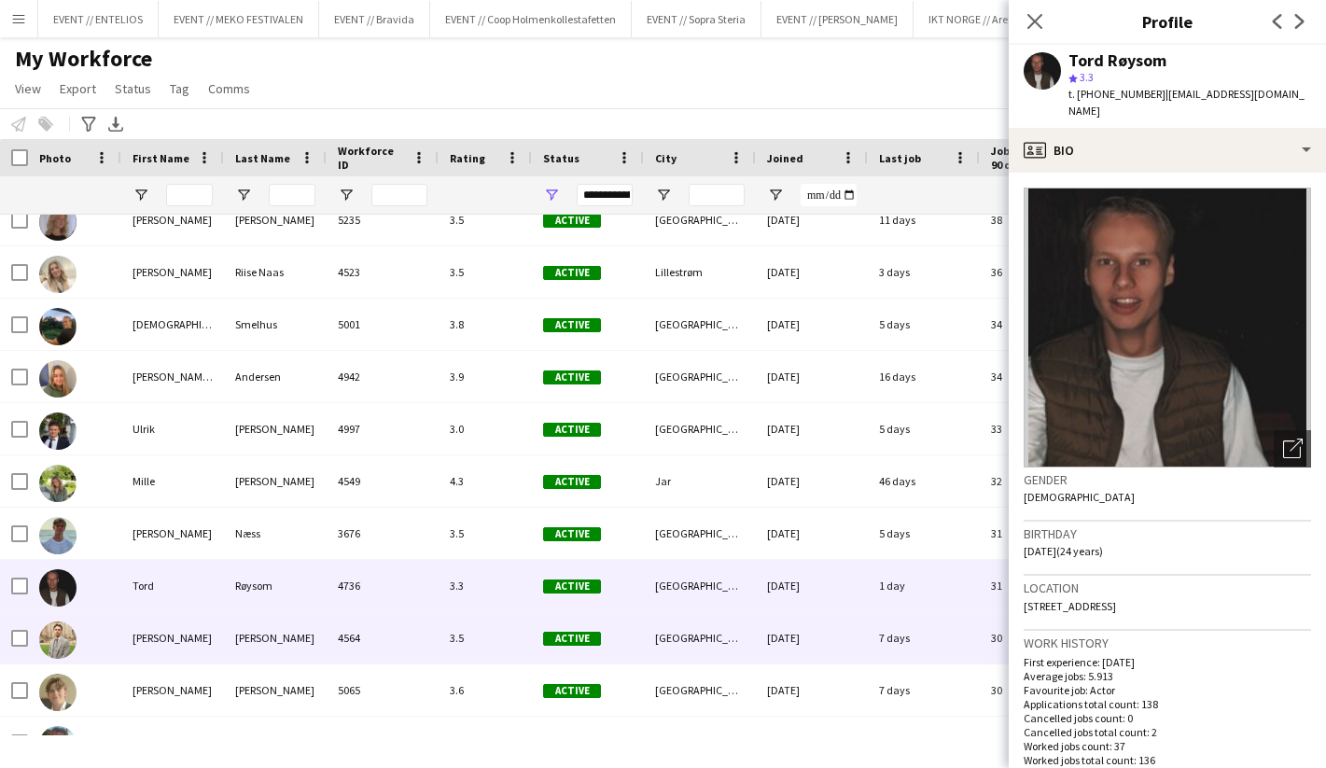
scroll to position [0, 0]
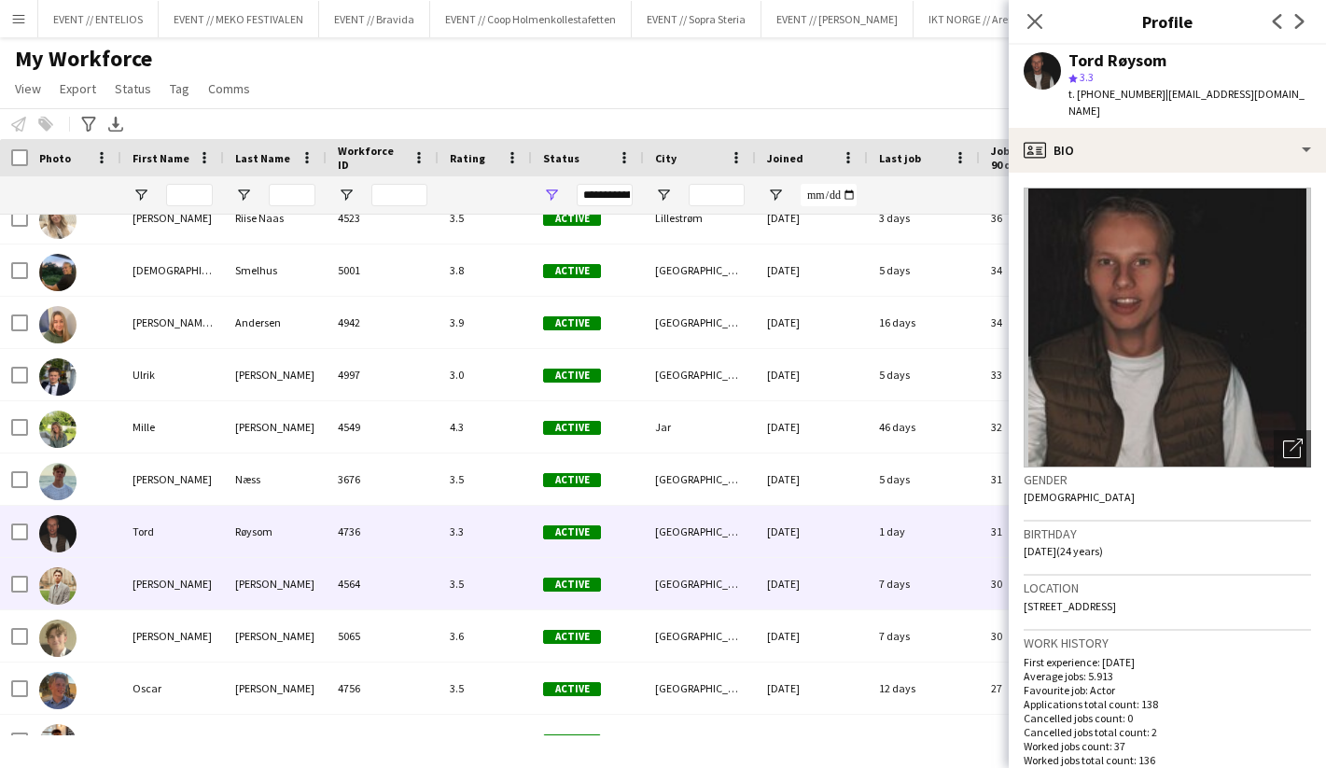
click at [169, 588] on div "Alex" at bounding box center [172, 583] width 103 height 51
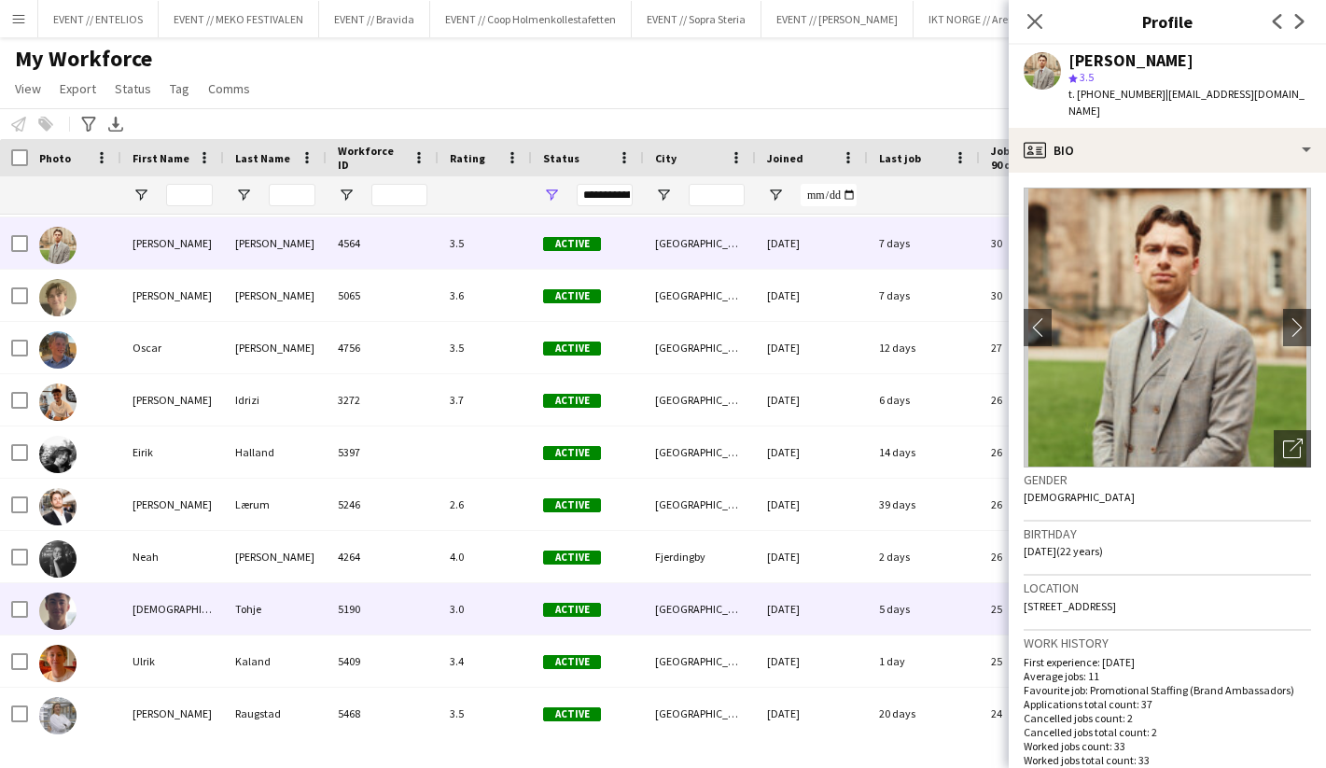
click at [182, 600] on div "Christian" at bounding box center [172, 608] width 103 height 51
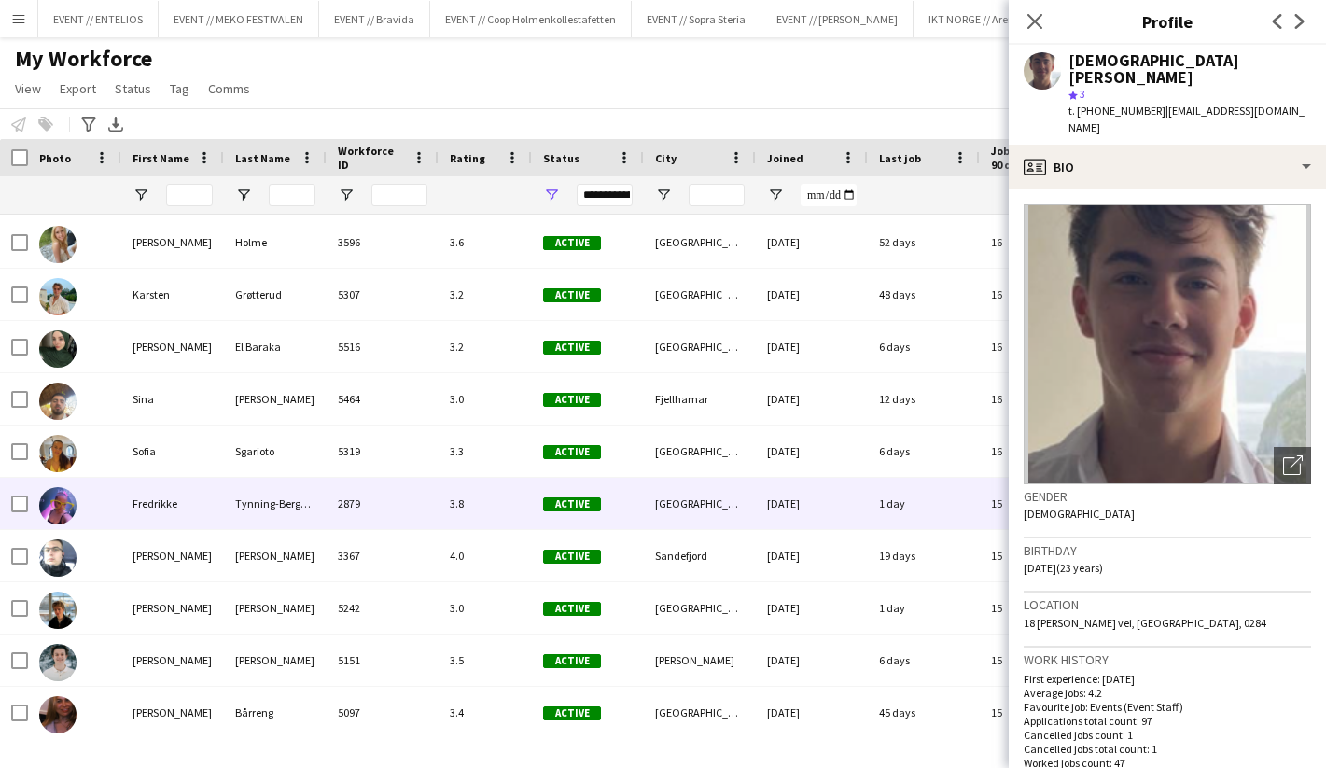
click at [630, 514] on div "Active" at bounding box center [588, 503] width 112 height 51
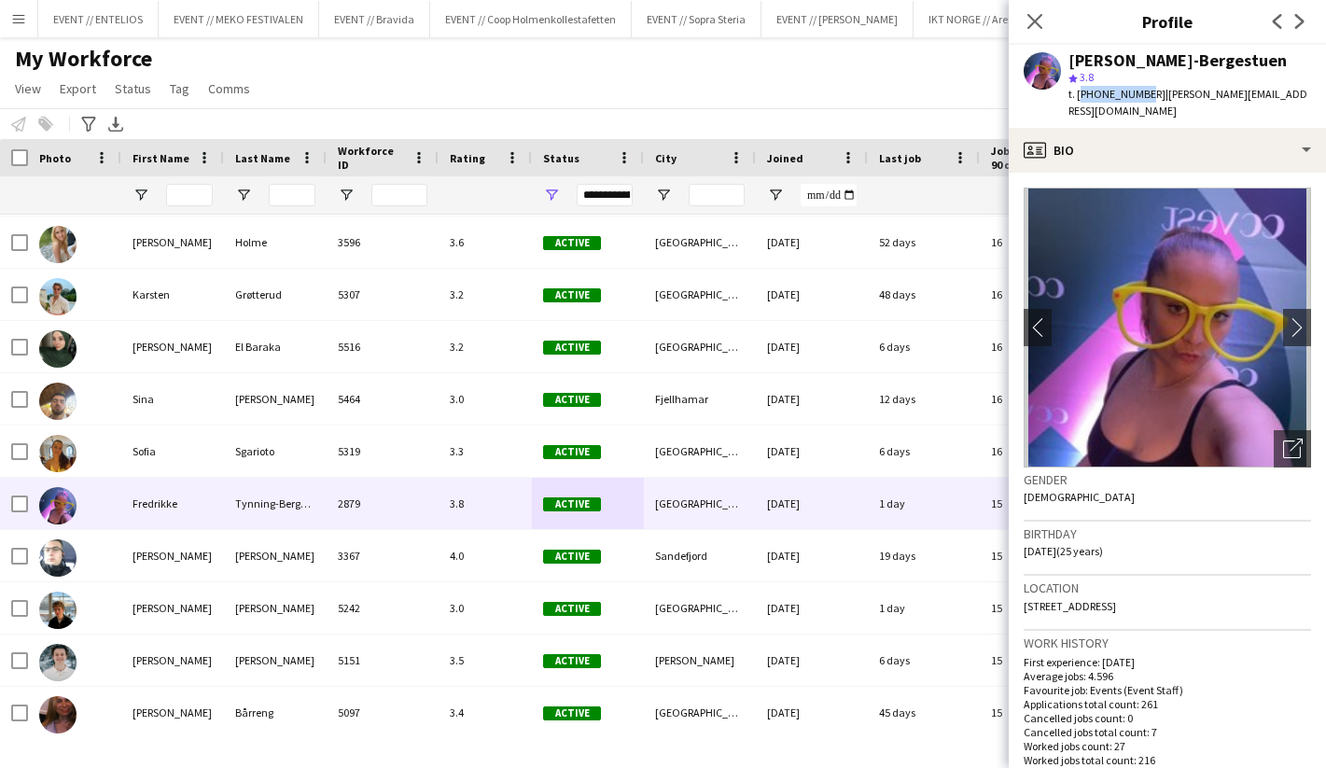
drag, startPoint x: 1138, startPoint y: 93, endPoint x: 1079, endPoint y: 93, distance: 58.8
click at [1079, 93] on span "t. +4795124107" at bounding box center [1117, 94] width 97 height 14
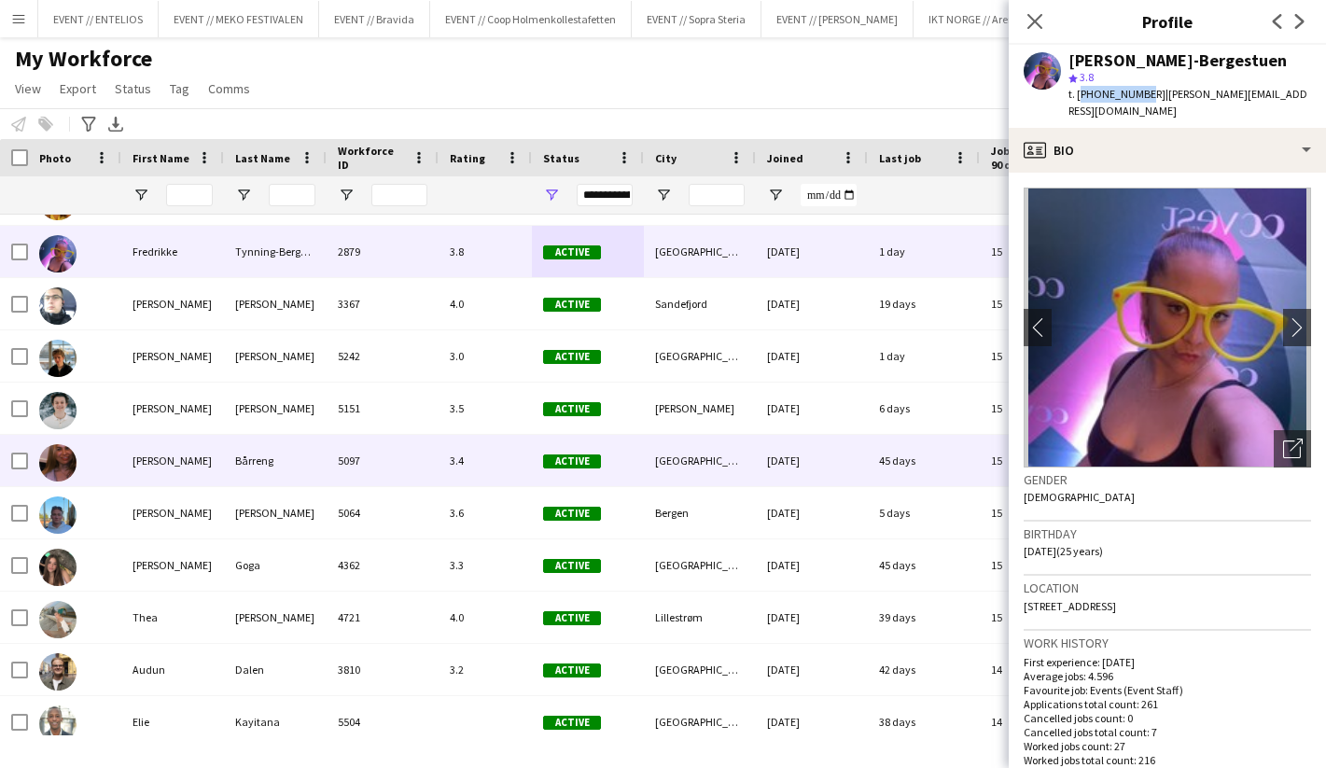
click at [515, 465] on div "3.4" at bounding box center [485, 460] width 93 height 51
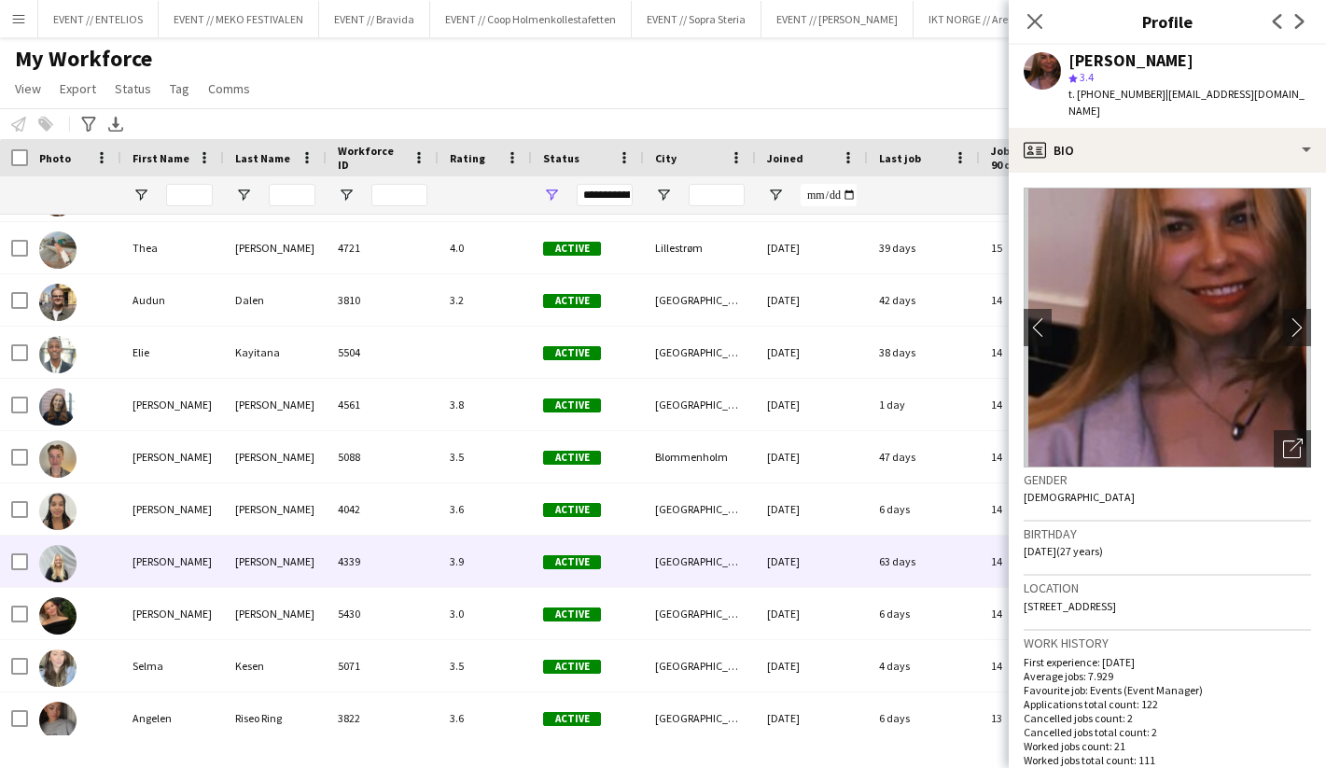
click at [511, 558] on div "3.9" at bounding box center [485, 561] width 93 height 51
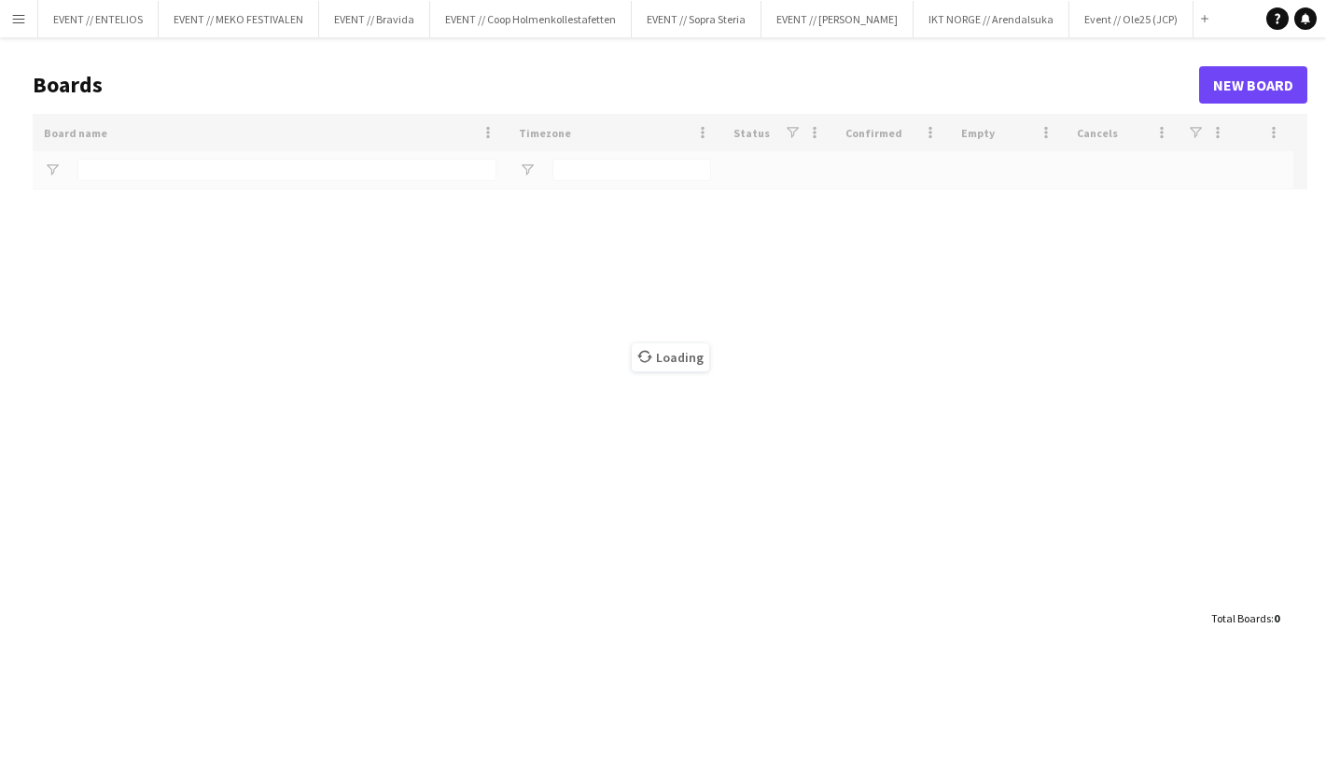
type input "*******"
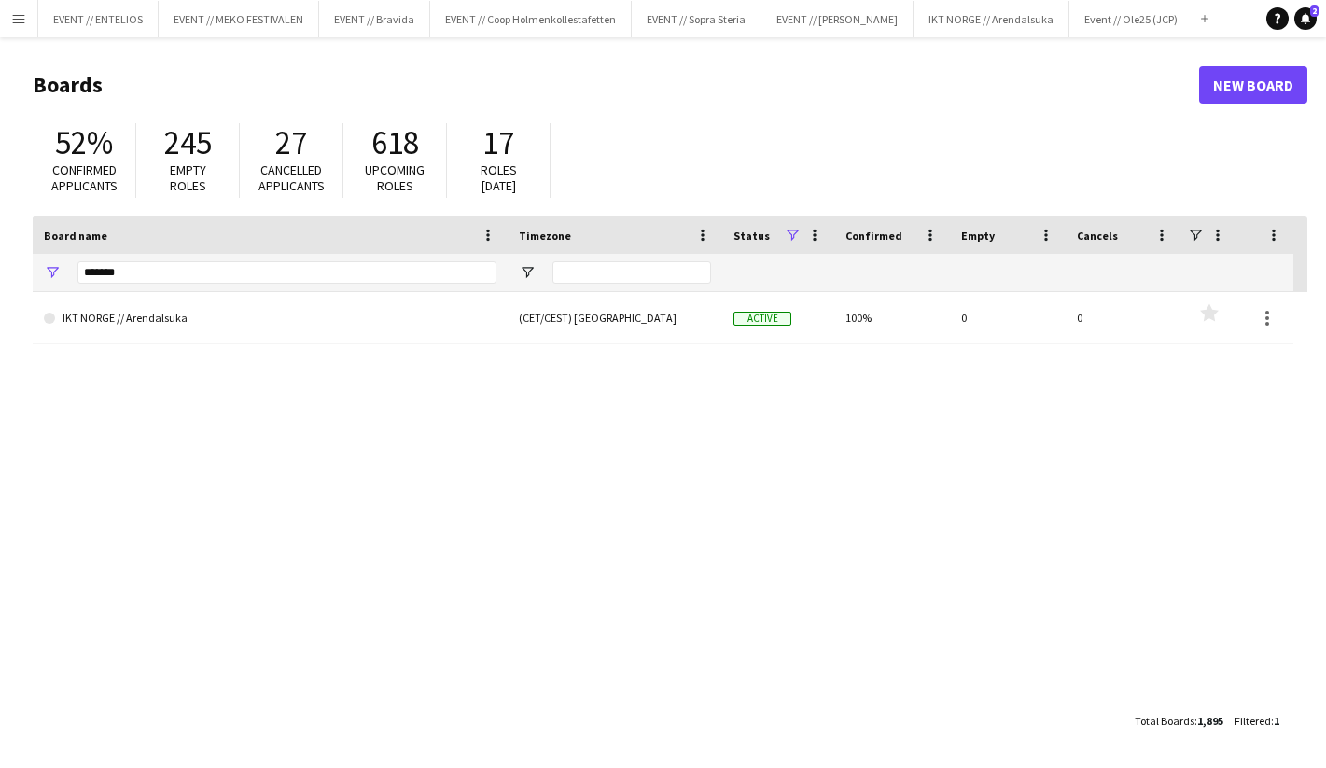
click at [30, 23] on button "Menu" at bounding box center [18, 18] width 37 height 37
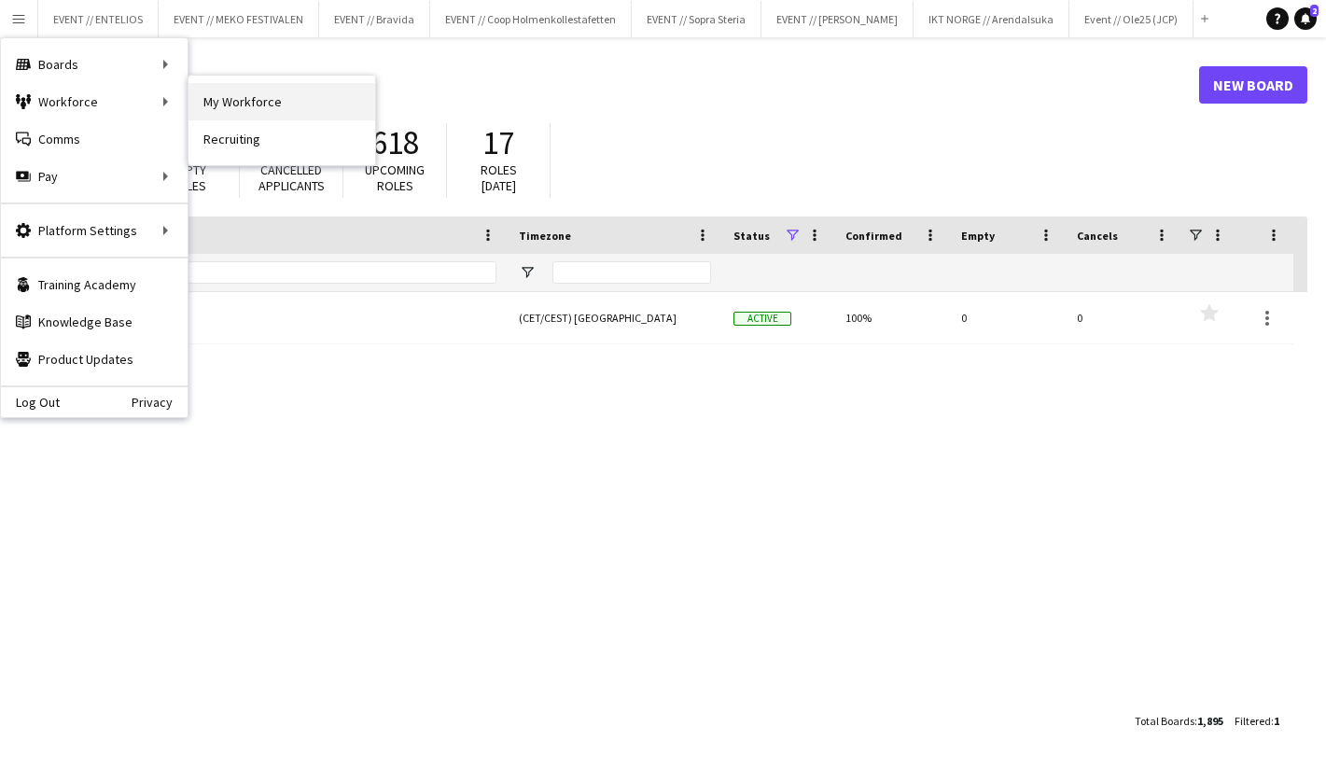
click at [213, 102] on link "My Workforce" at bounding box center [282, 101] width 187 height 37
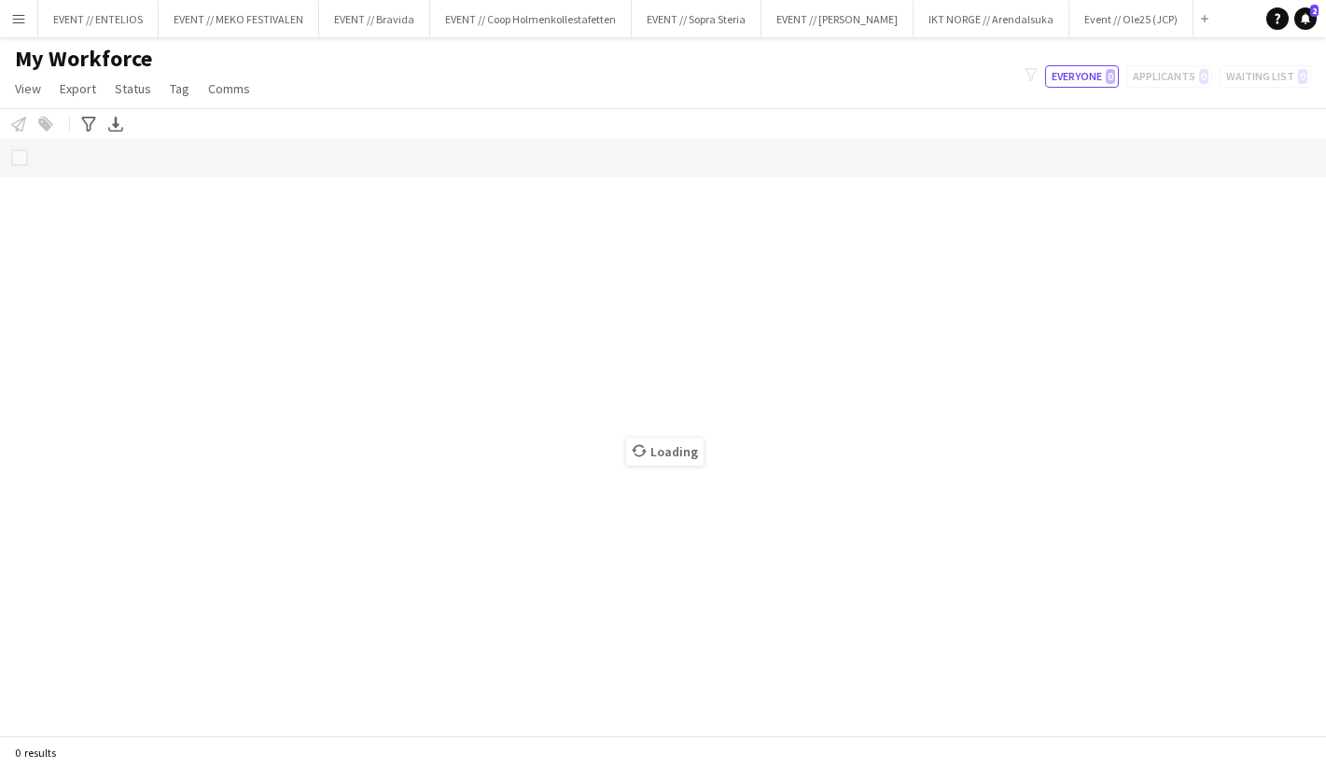
click at [21, 35] on button "Menu" at bounding box center [18, 18] width 37 height 37
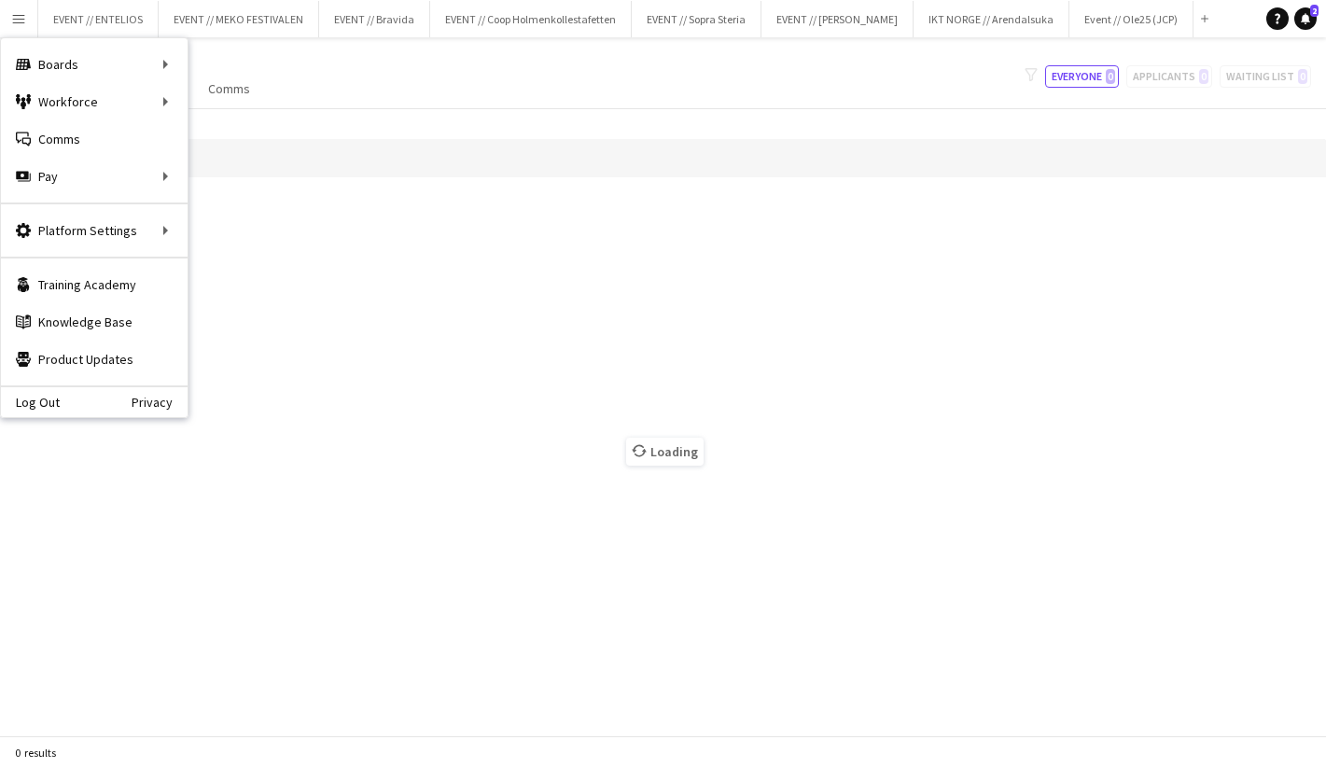
click at [21, 35] on button "Menu" at bounding box center [18, 18] width 37 height 37
click at [24, 23] on app-icon "Menu" at bounding box center [18, 18] width 15 height 15
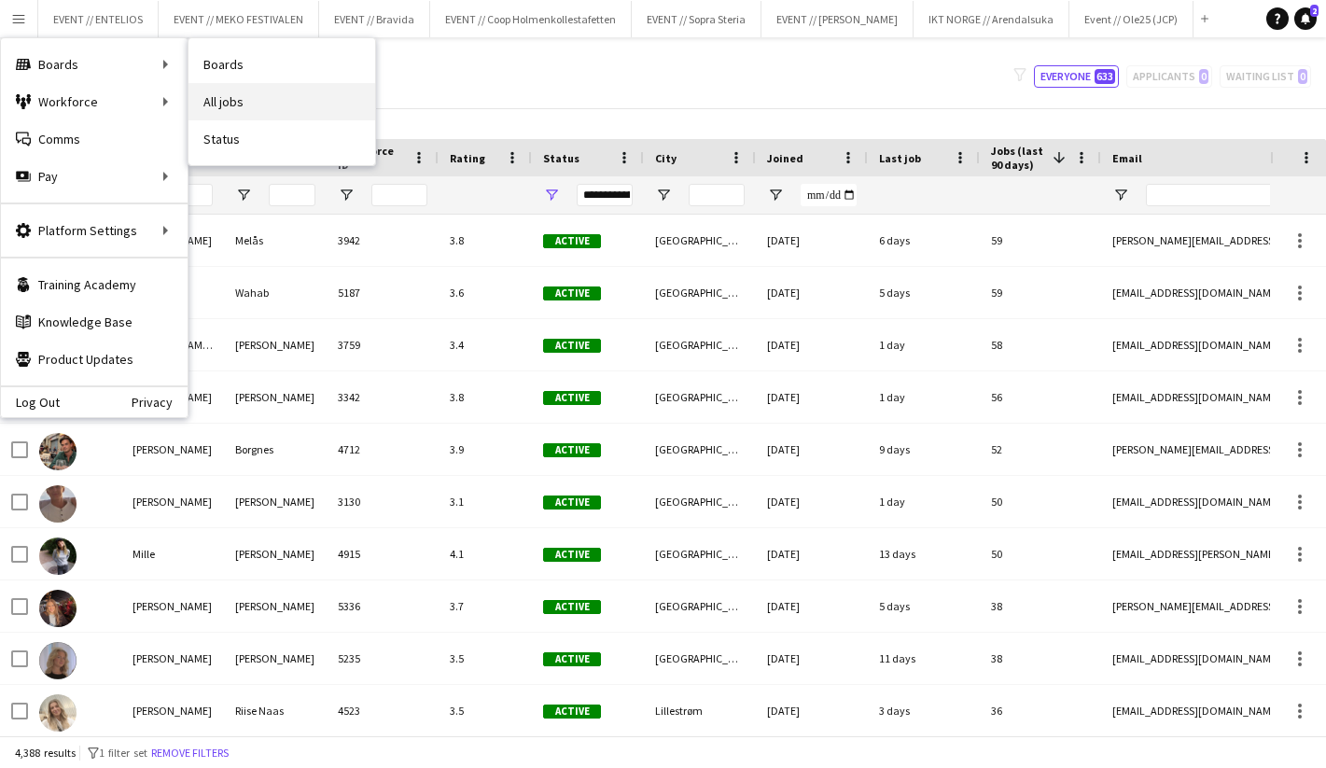
click at [208, 101] on link "All jobs" at bounding box center [282, 101] width 187 height 37
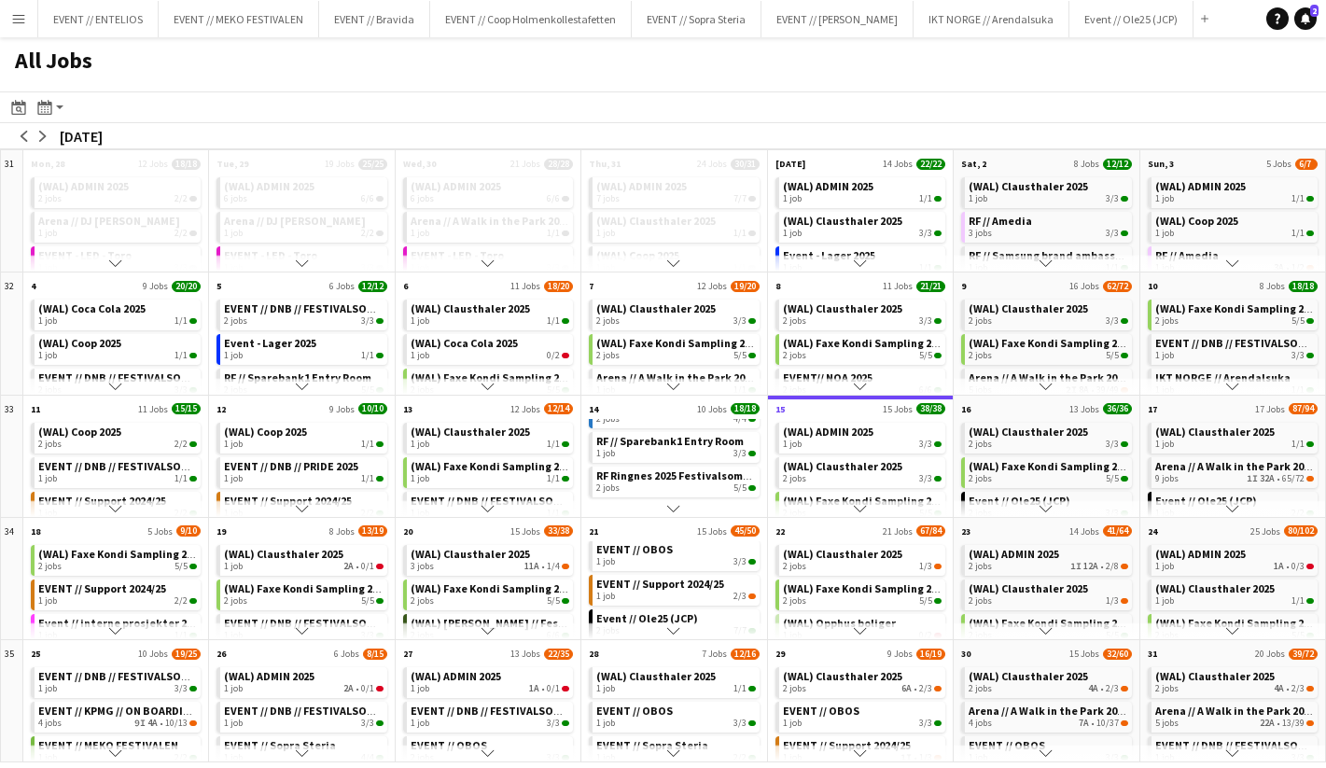
scroll to position [268, 0]
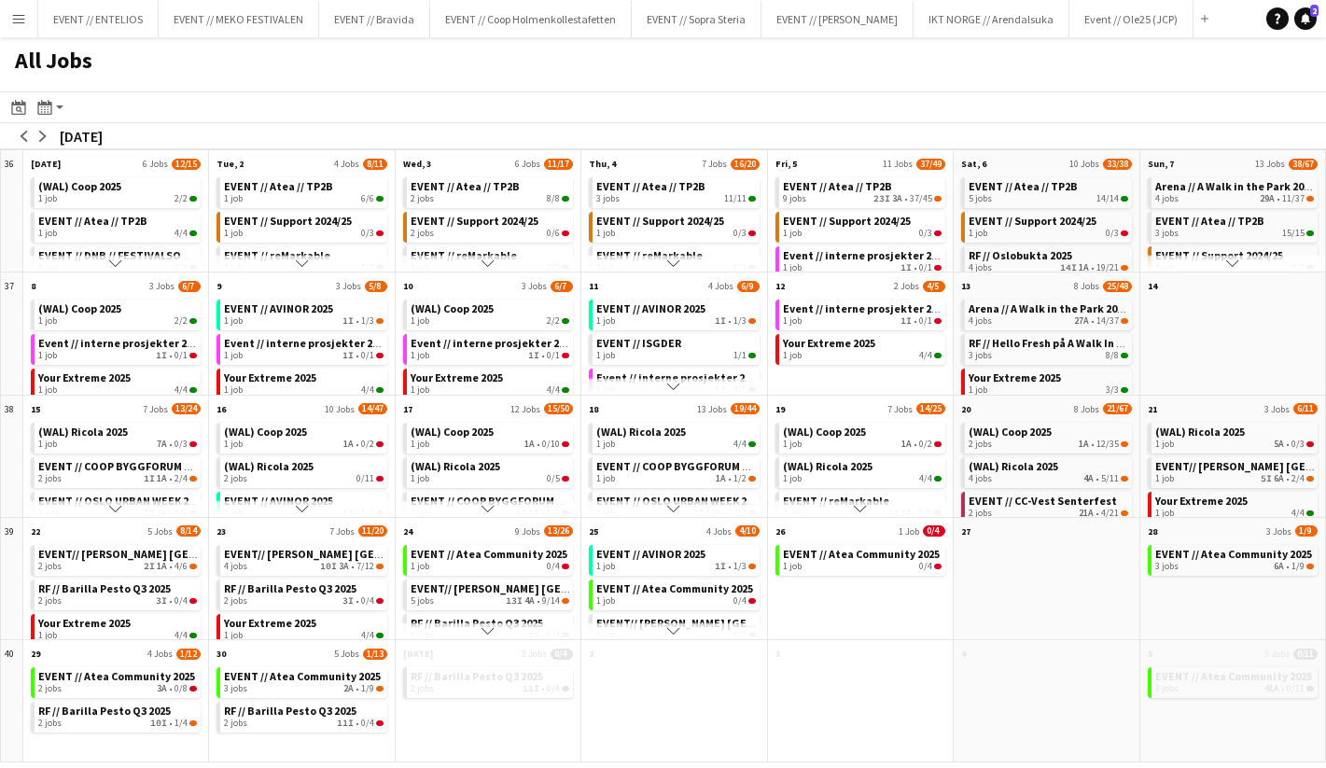
click at [676, 265] on app-icon "Scroll down" at bounding box center [673, 263] width 13 height 13
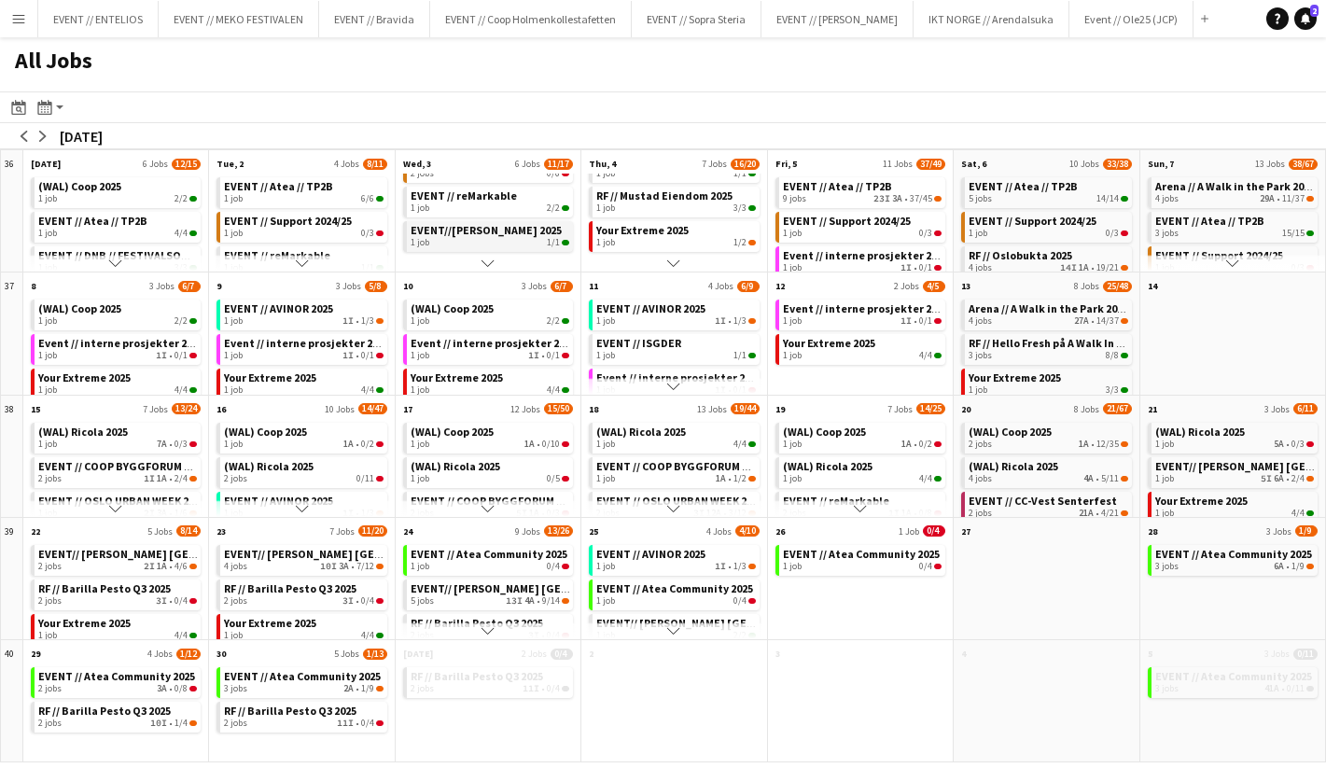
click at [448, 239] on div "1 job 1/1" at bounding box center [490, 242] width 159 height 11
click at [1015, 248] on div "4 jobs 14I 1A • 19/21" at bounding box center [1048, 251] width 159 height 11
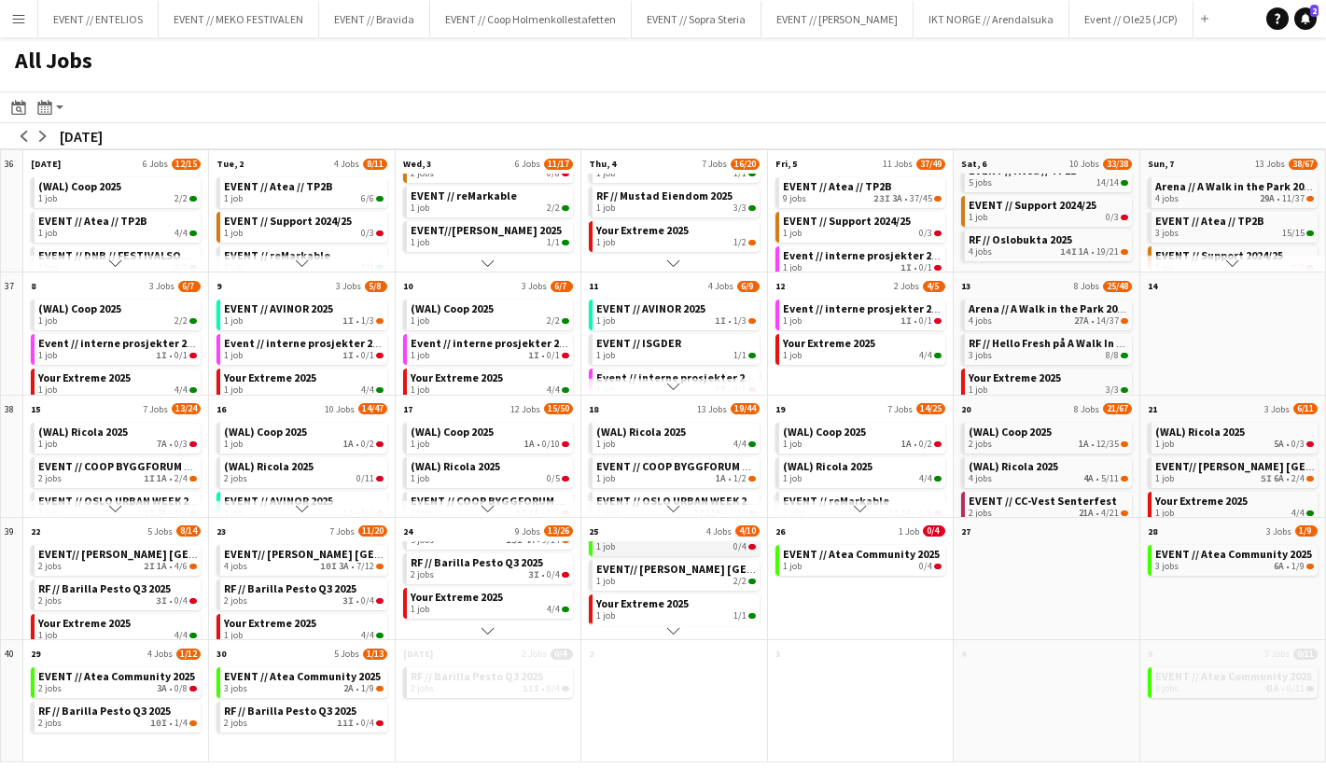
scroll to position [61, 0]
click at [665, 575] on div "1 job 2/2" at bounding box center [675, 574] width 159 height 11
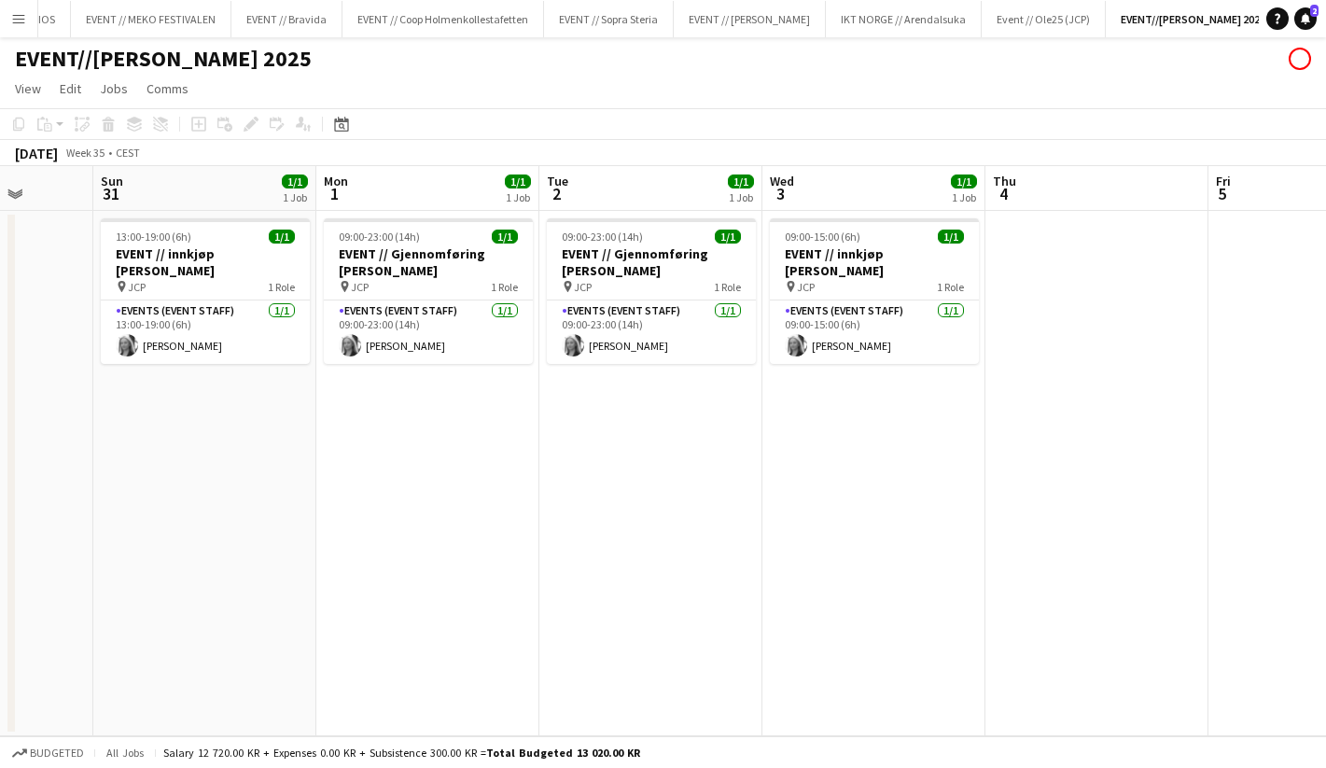
scroll to position [0, 602]
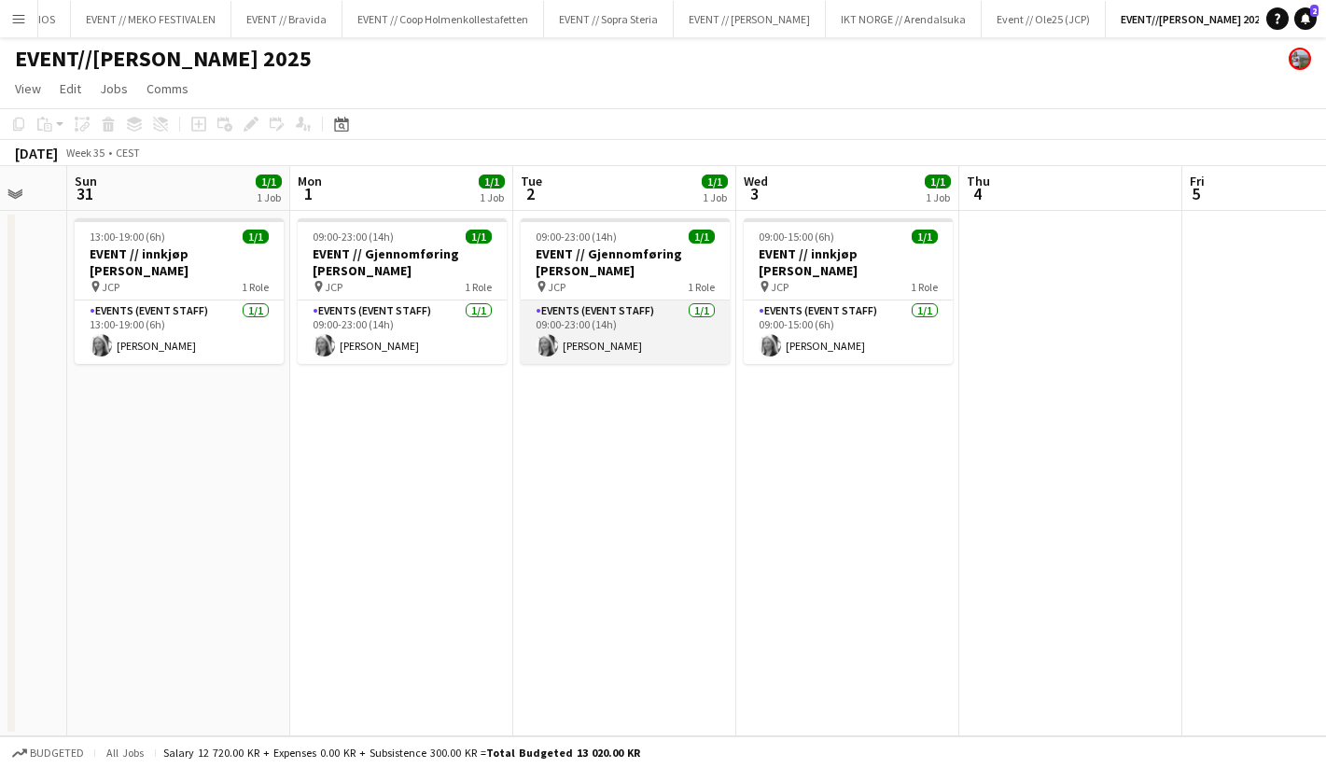
click at [643, 362] on app-card-role "Events (Event Staff) [DATE] 09:00-23:00 (14h) [PERSON_NAME]" at bounding box center [625, 332] width 209 height 63
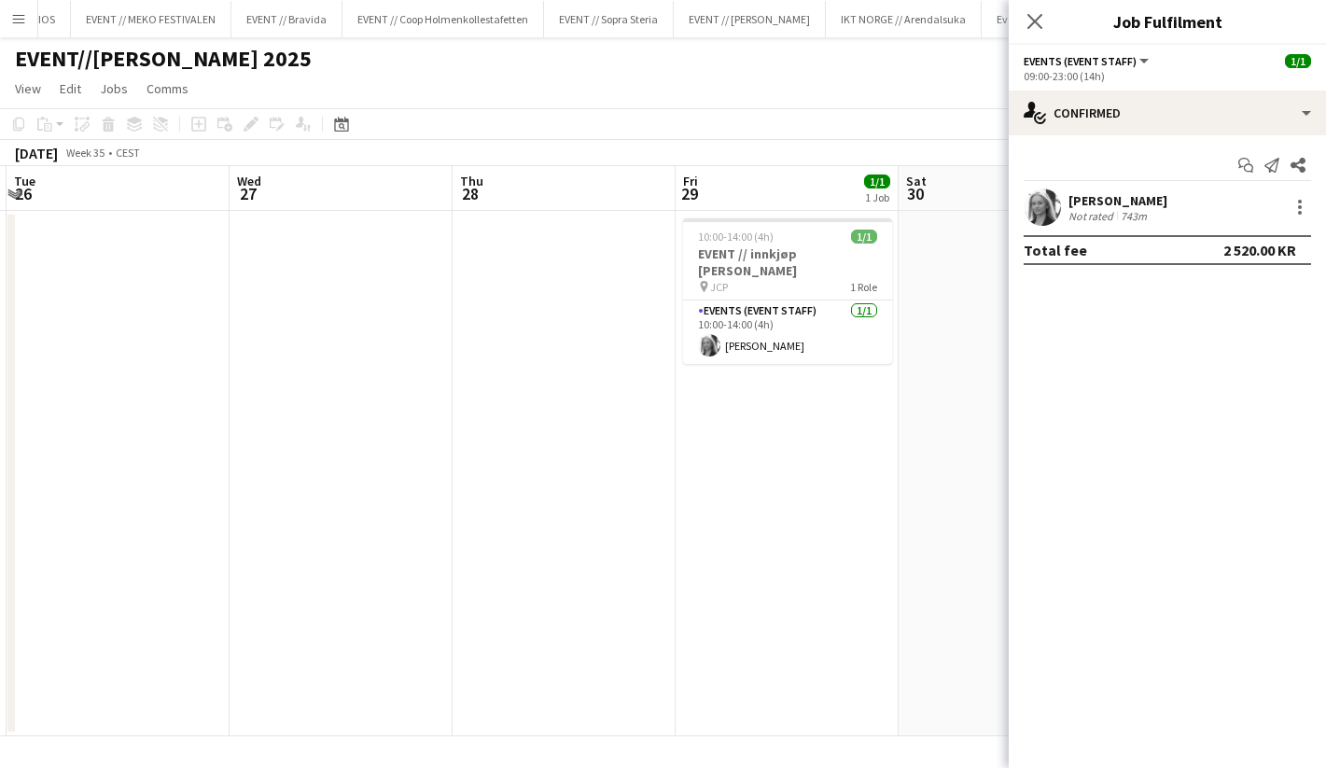
scroll to position [0, 393]
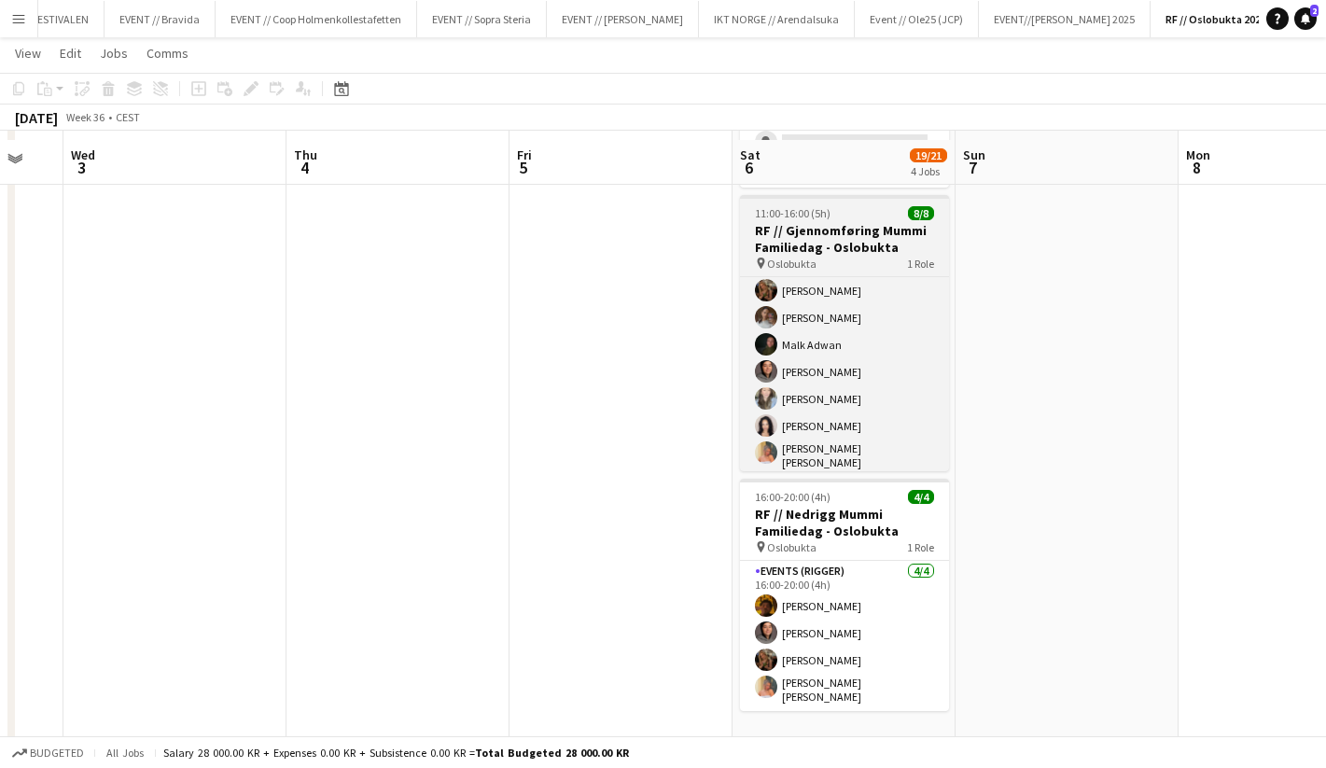
scroll to position [522, 0]
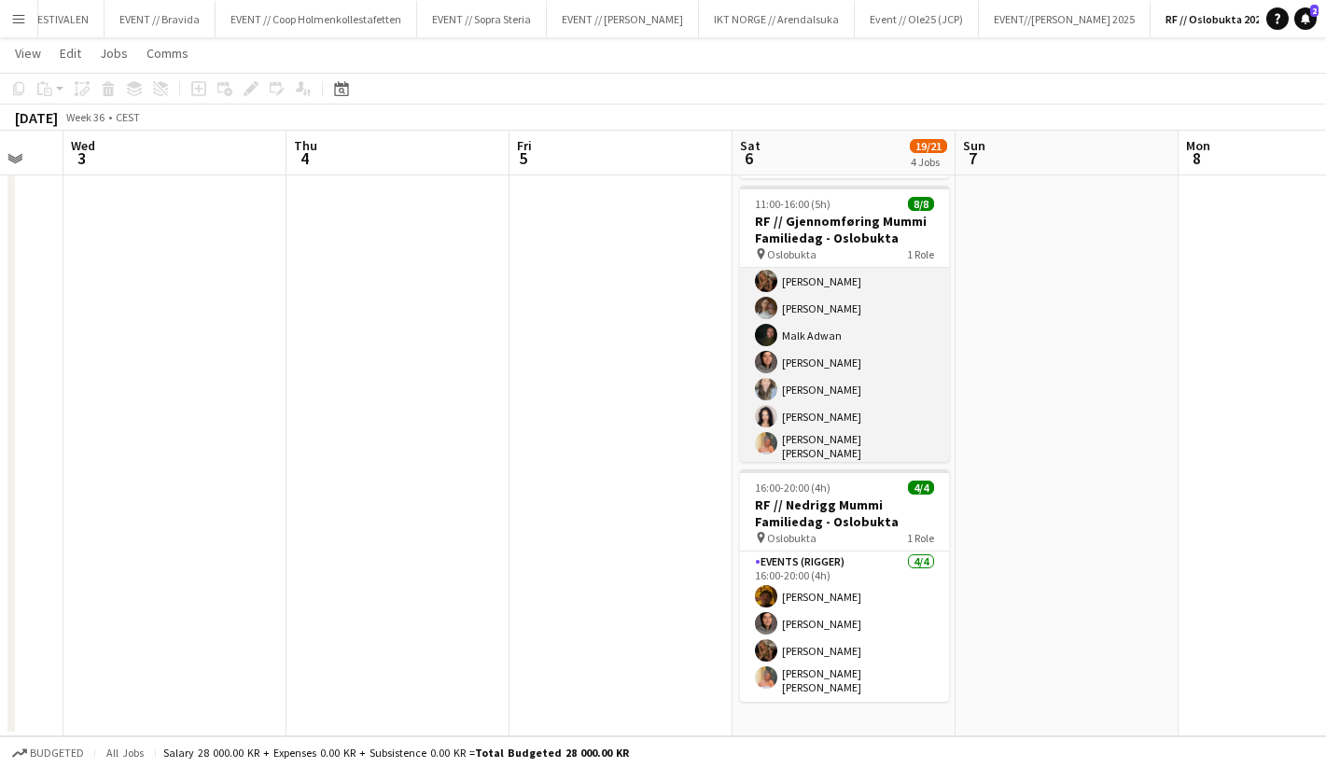
click at [799, 442] on app-card-role "Events (Event Staff) 8/8 11:00-16:00 (5h) Sofia Sgarioto Selin Norvik Kowthar A…" at bounding box center [844, 338] width 209 height 259
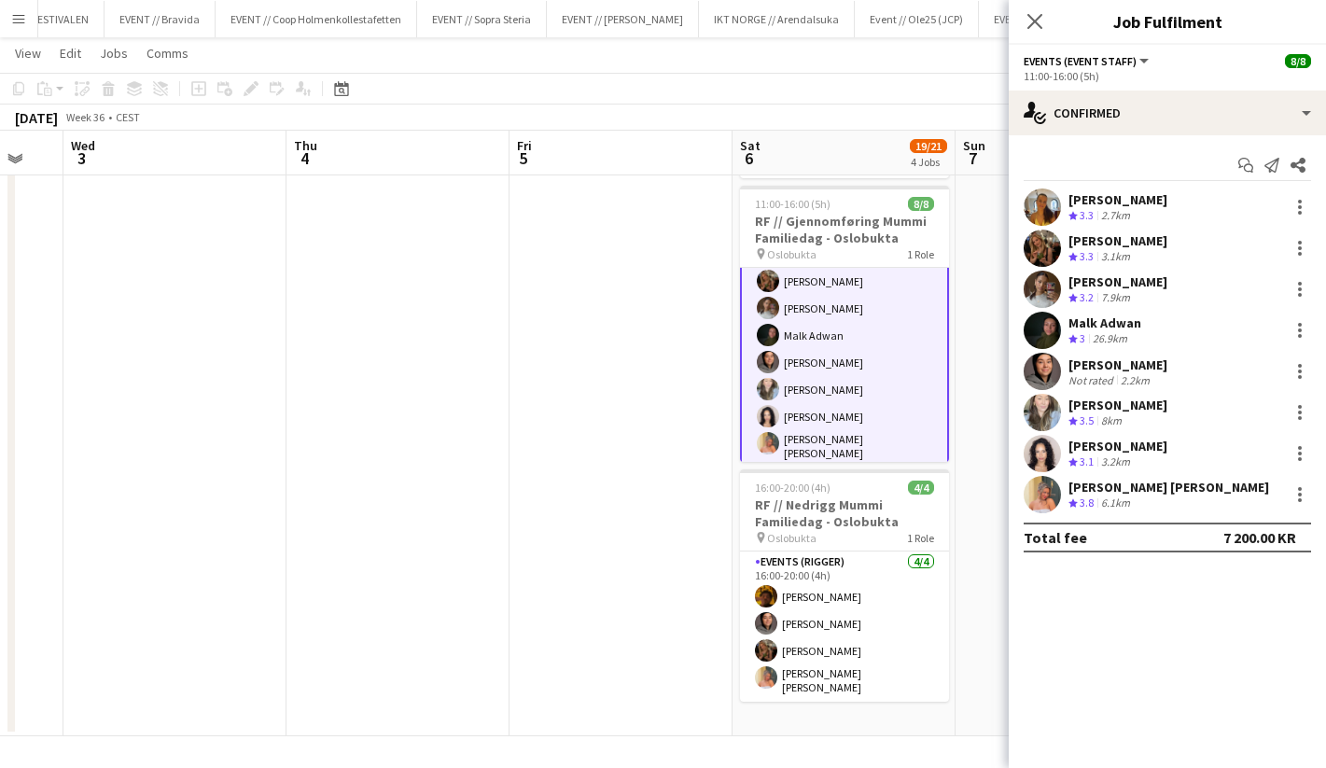
click at [1116, 498] on div "6.1km" at bounding box center [1116, 504] width 36 height 16
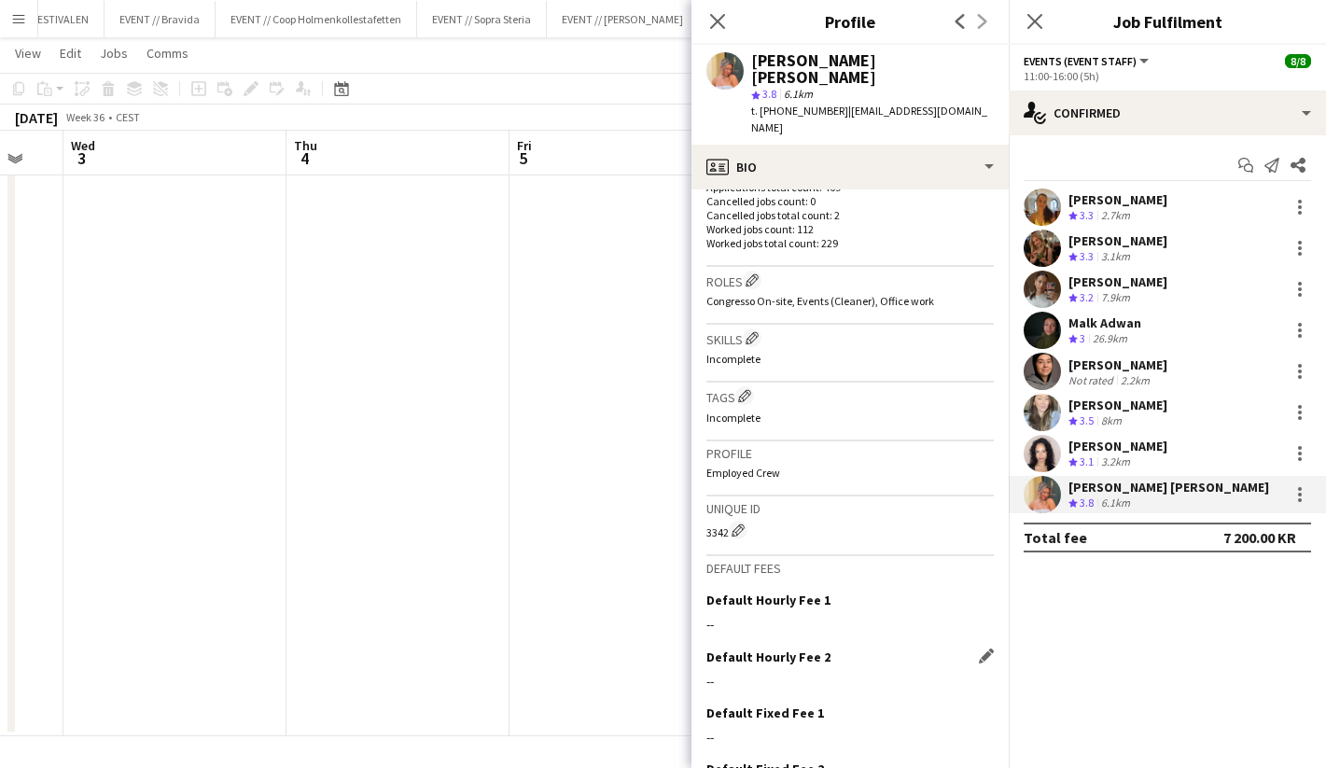
scroll to position [618, 0]
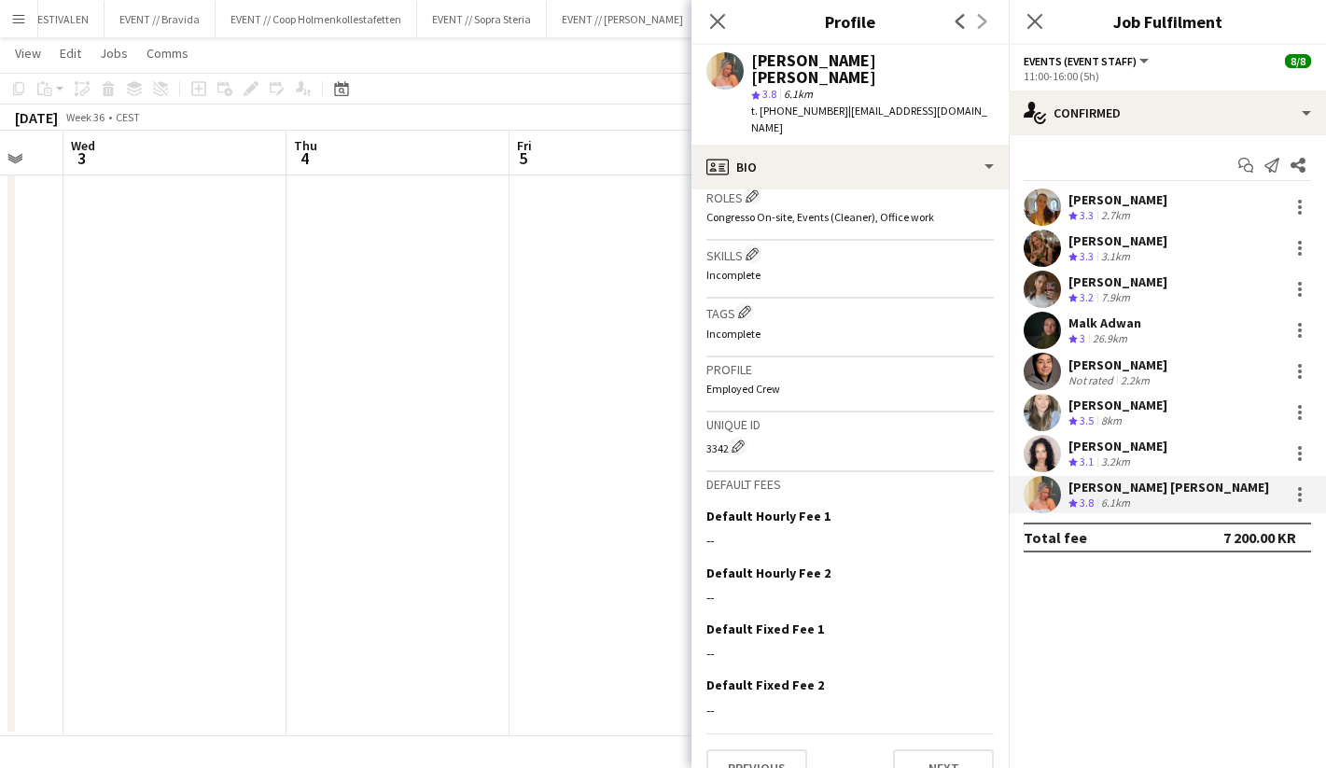
click at [607, 540] on app-date-cell at bounding box center [621, 211] width 223 height 1049
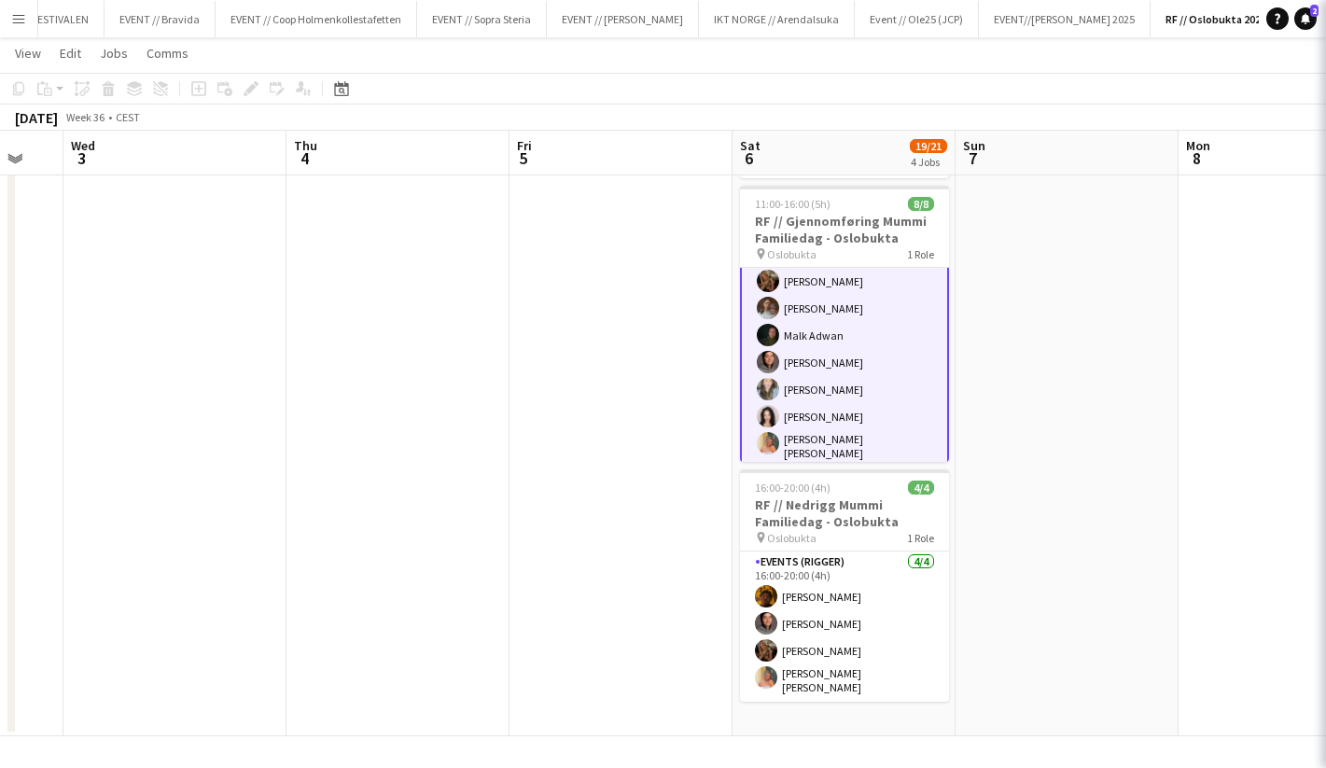
scroll to position [59, 0]
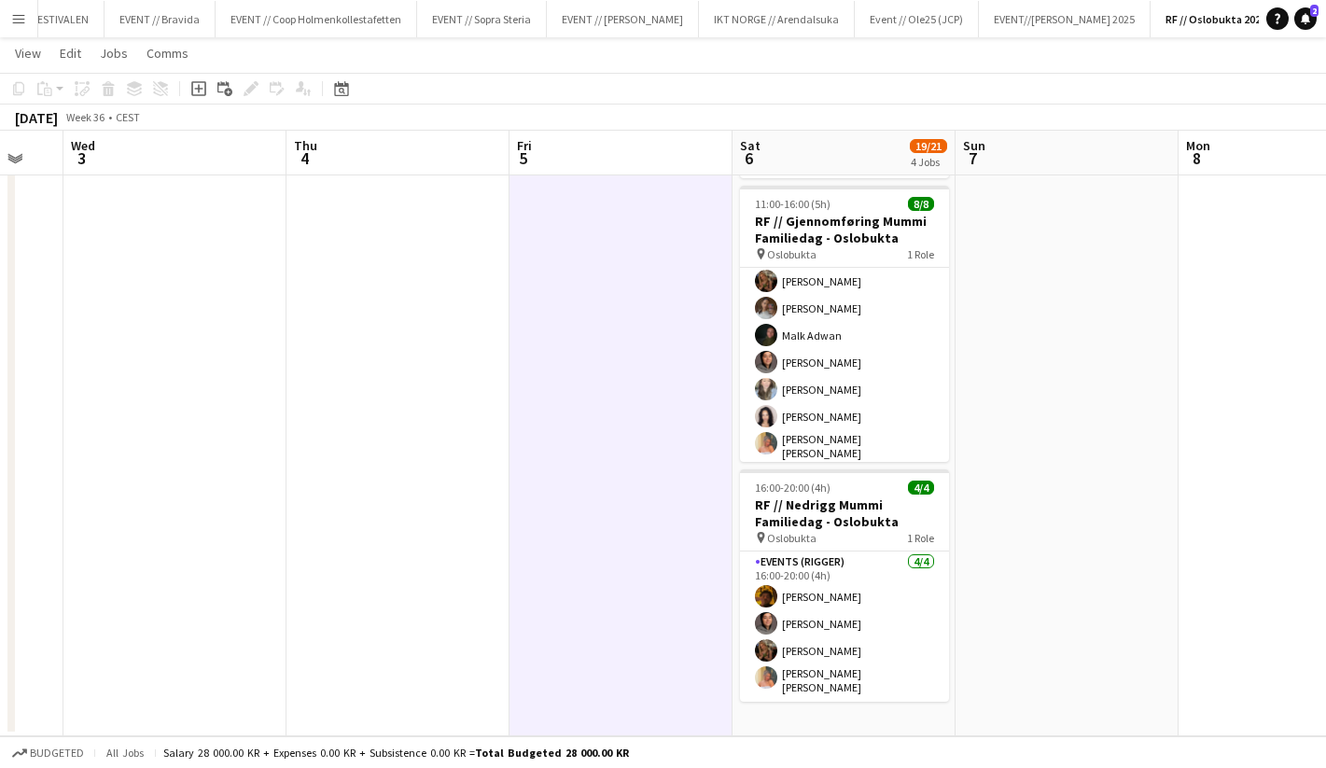
click at [632, 477] on app-date-cell at bounding box center [621, 211] width 223 height 1049
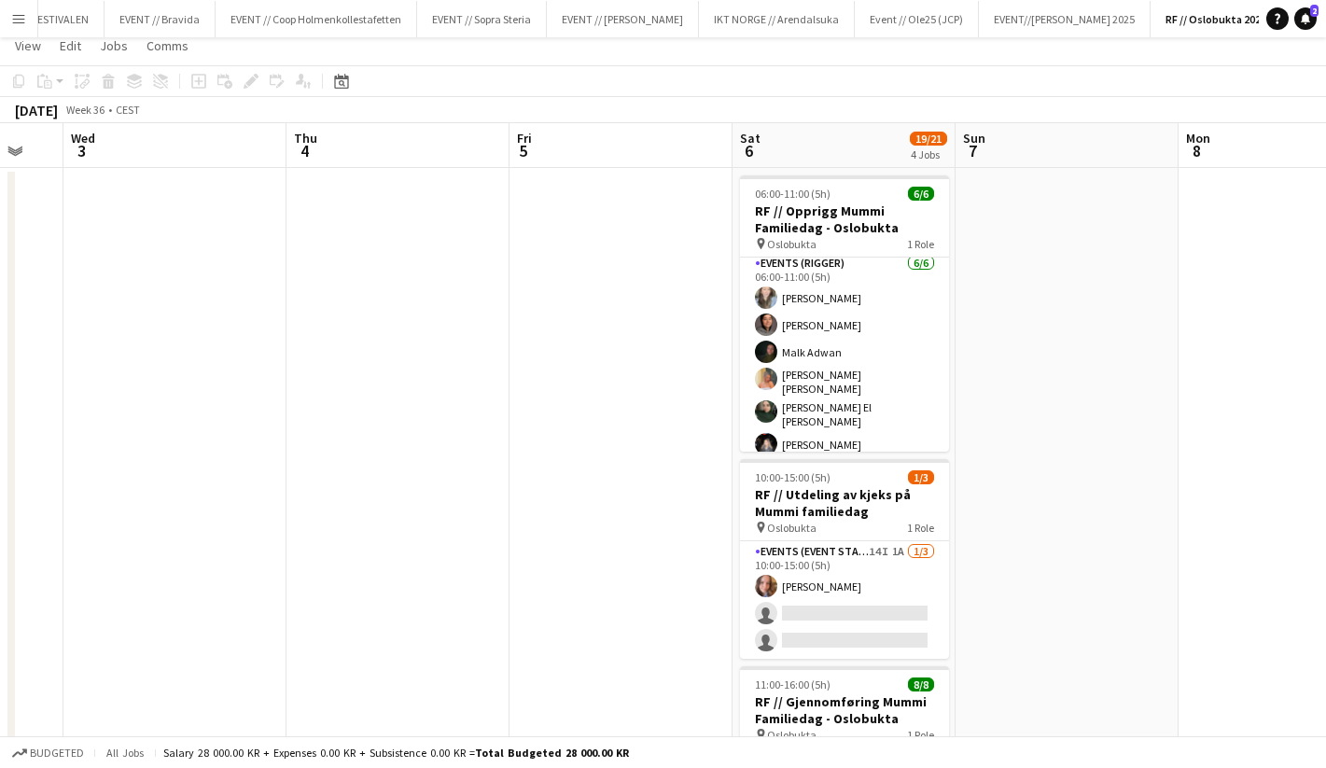
scroll to position [0, 0]
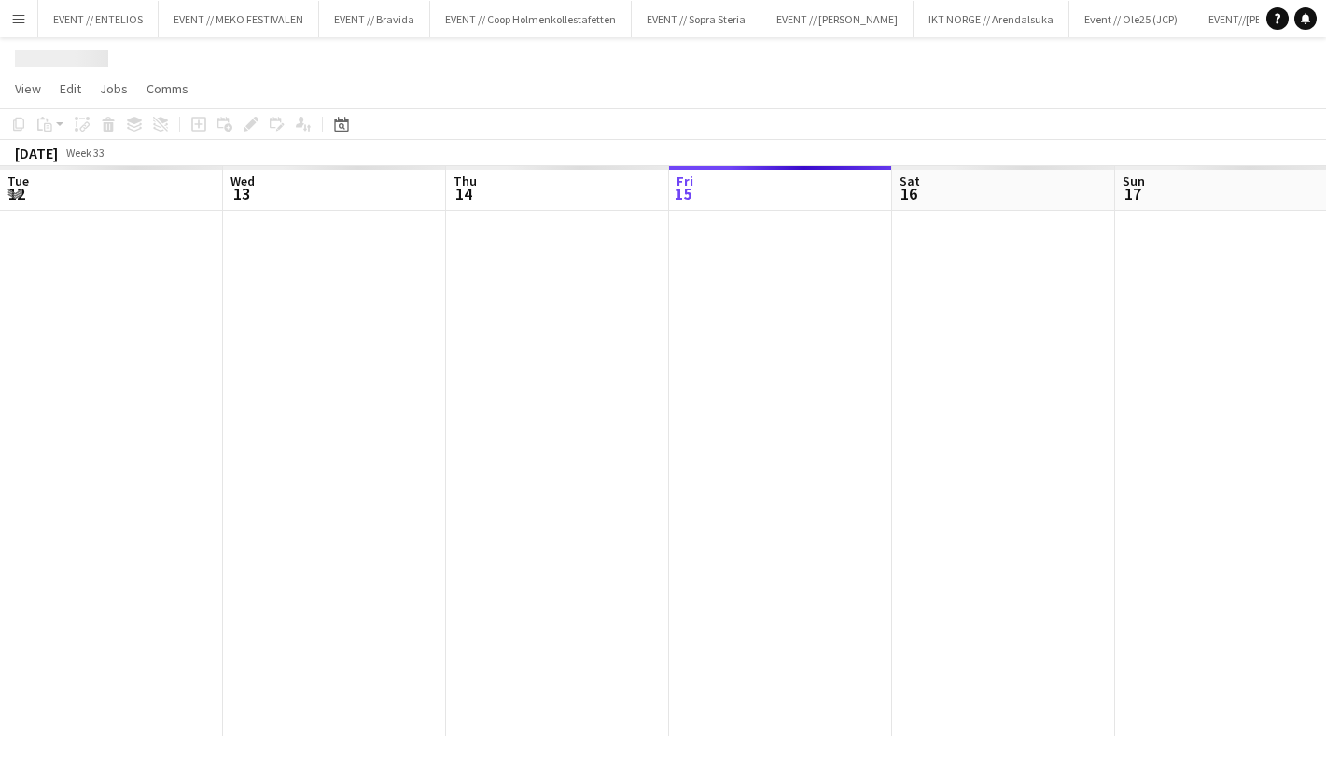
scroll to position [0, 343]
